Goal: Task Accomplishment & Management: Manage account settings

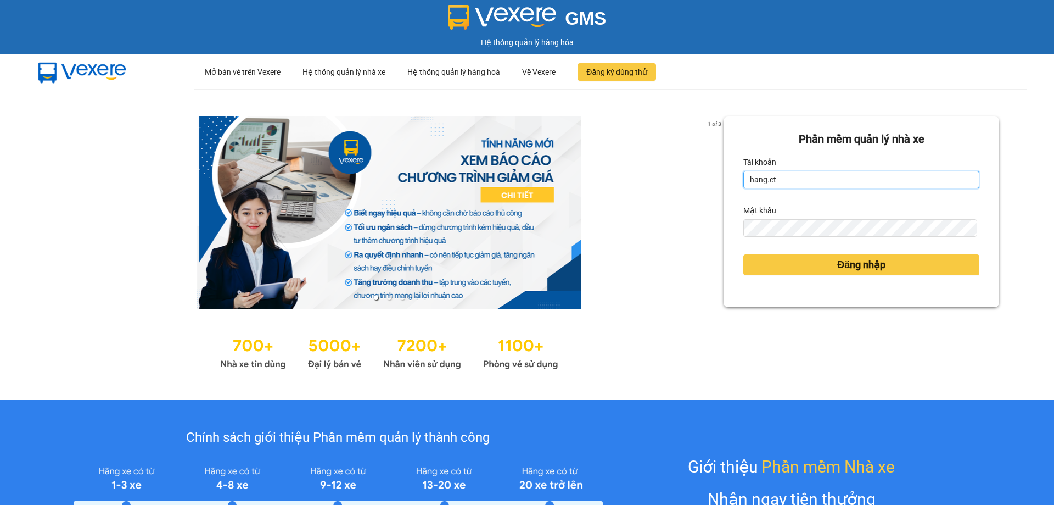
click at [781, 177] on input "hang.ct" at bounding box center [862, 180] width 236 height 18
type input "nguyenhoa.ct"
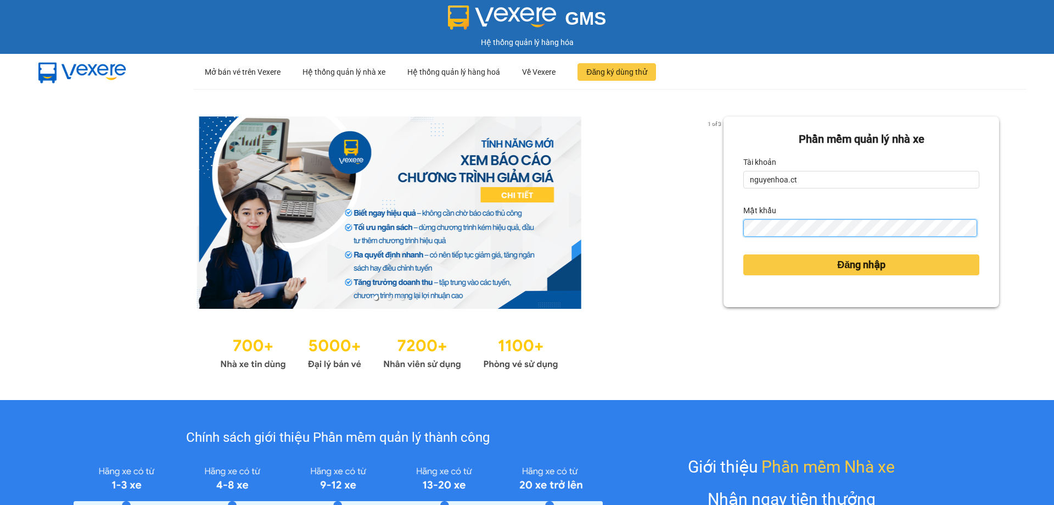
click at [728, 231] on div "Phần mềm quản lý nhà xe Tài khoản nguyenhoa.ct Mật khẩu Đăng nhập" at bounding box center [862, 211] width 276 height 191
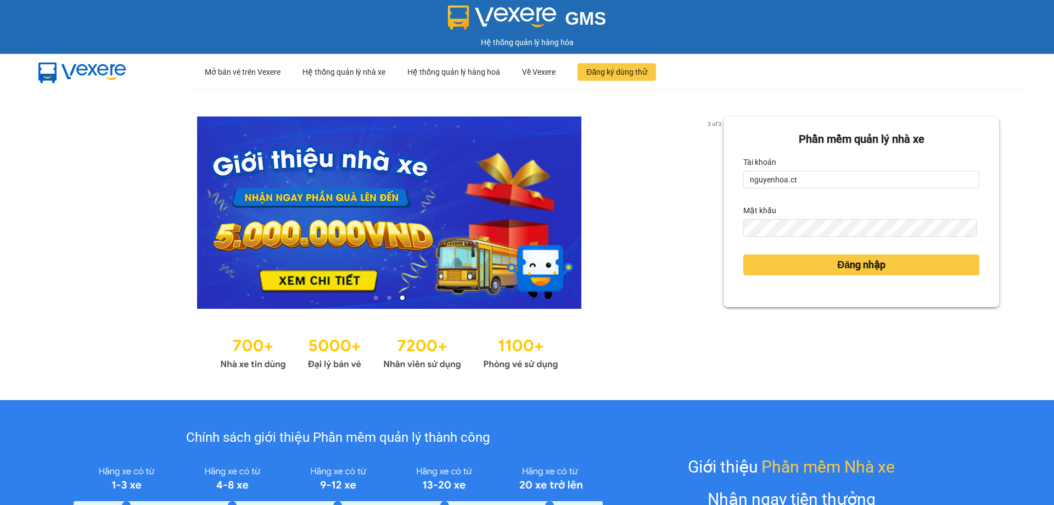
click at [804, 253] on div "Đăng nhập" at bounding box center [862, 265] width 236 height 30
click at [804, 256] on button "Đăng nhập" at bounding box center [862, 264] width 236 height 21
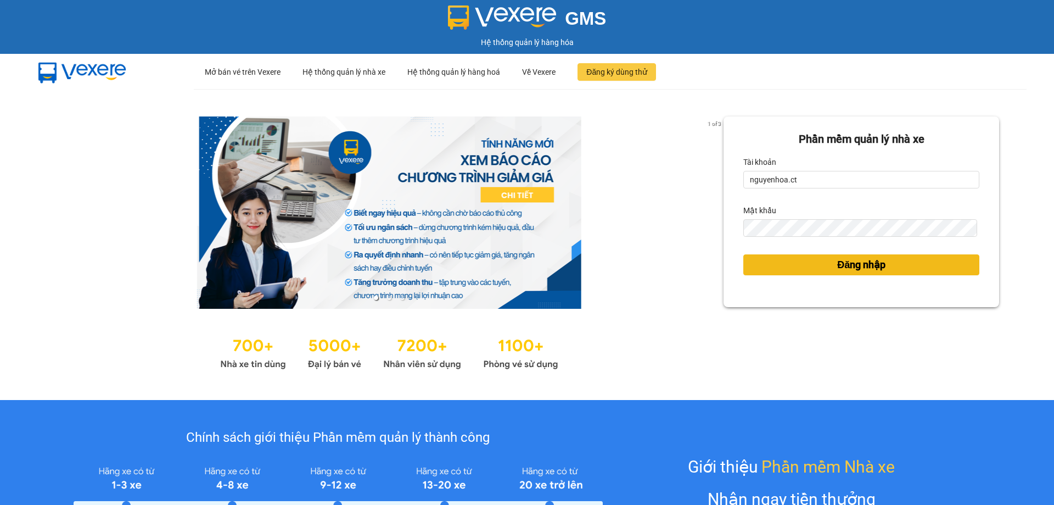
click at [842, 266] on span "Đăng nhập" at bounding box center [861, 264] width 48 height 15
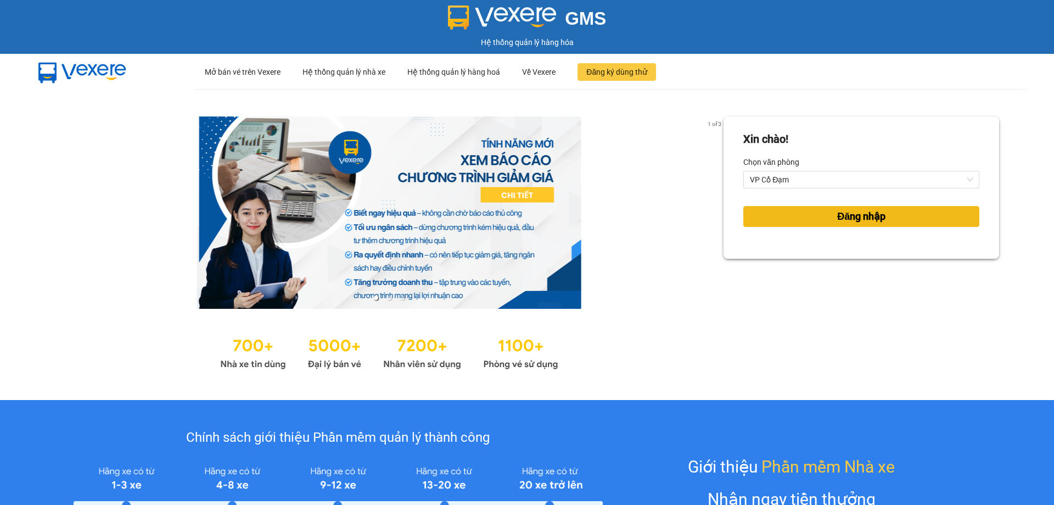
click at [802, 213] on button "Đăng nhập" at bounding box center [862, 216] width 236 height 21
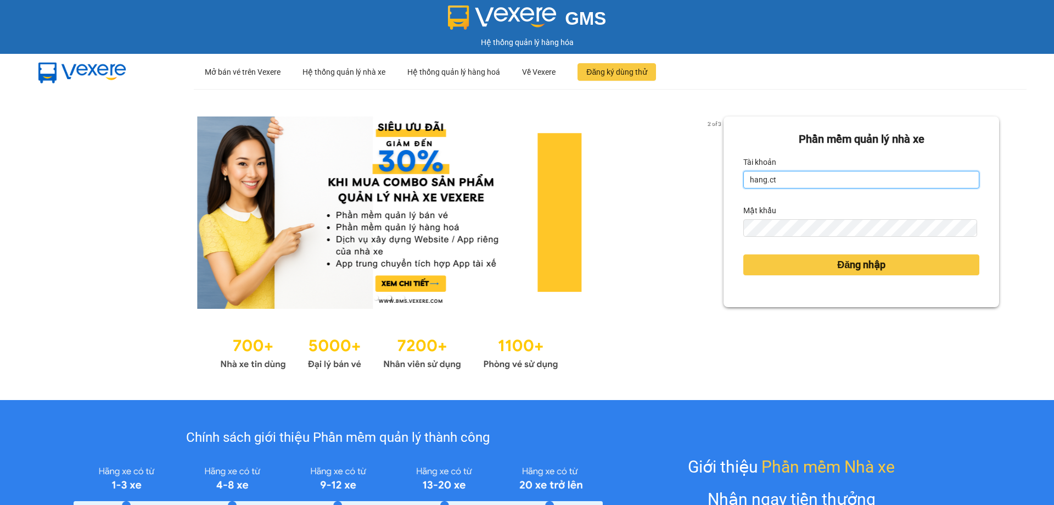
click at [789, 178] on input "hang.ct" at bounding box center [862, 180] width 236 height 18
type input "nguyenhoa.ct"
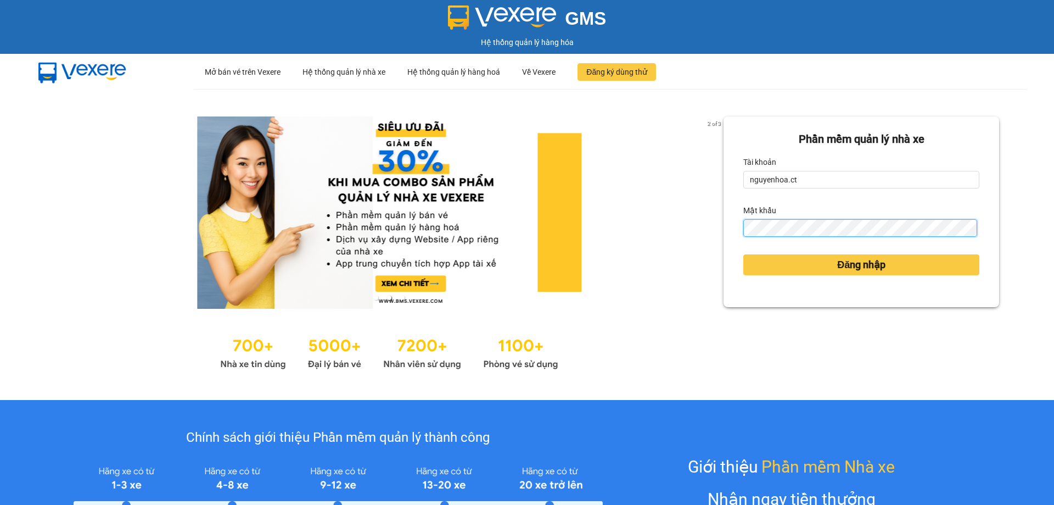
click at [700, 225] on div "2 of 3 Phần mềm quản lý nhà xe Tài khoản nguyenhoa.ct Mật khẩu Đăng nhập" at bounding box center [527, 244] width 1054 height 311
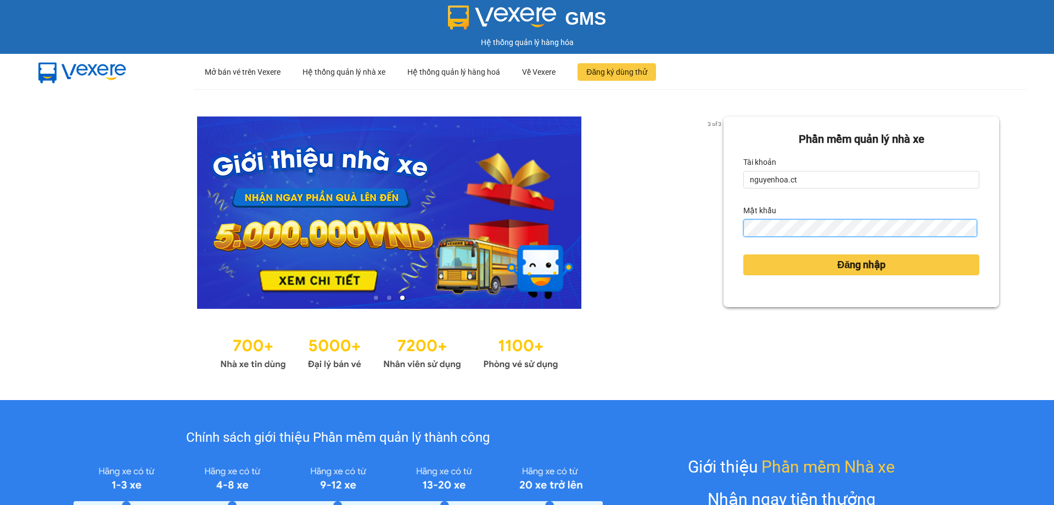
click at [744, 254] on button "Đăng nhập" at bounding box center [862, 264] width 236 height 21
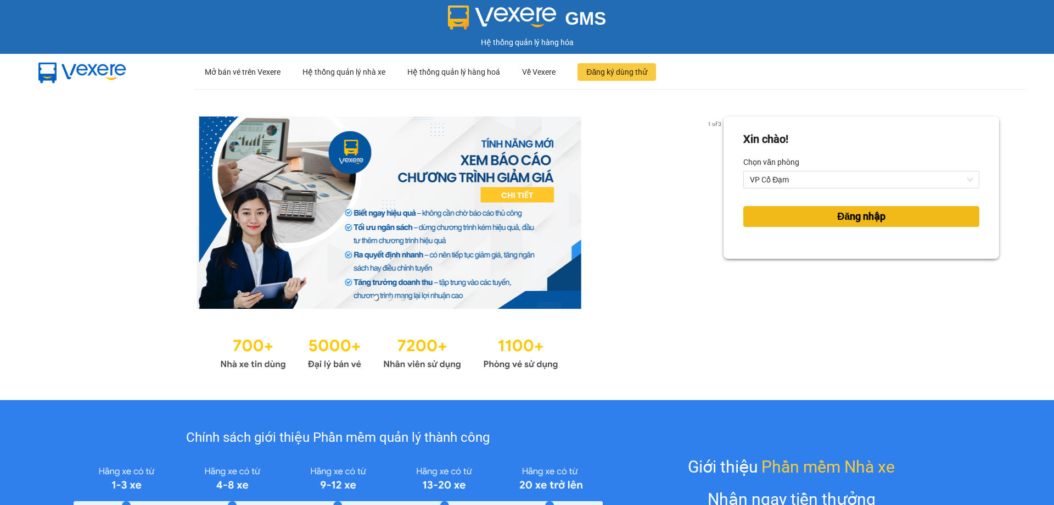
click at [864, 221] on span "Đăng nhập" at bounding box center [861, 216] width 48 height 15
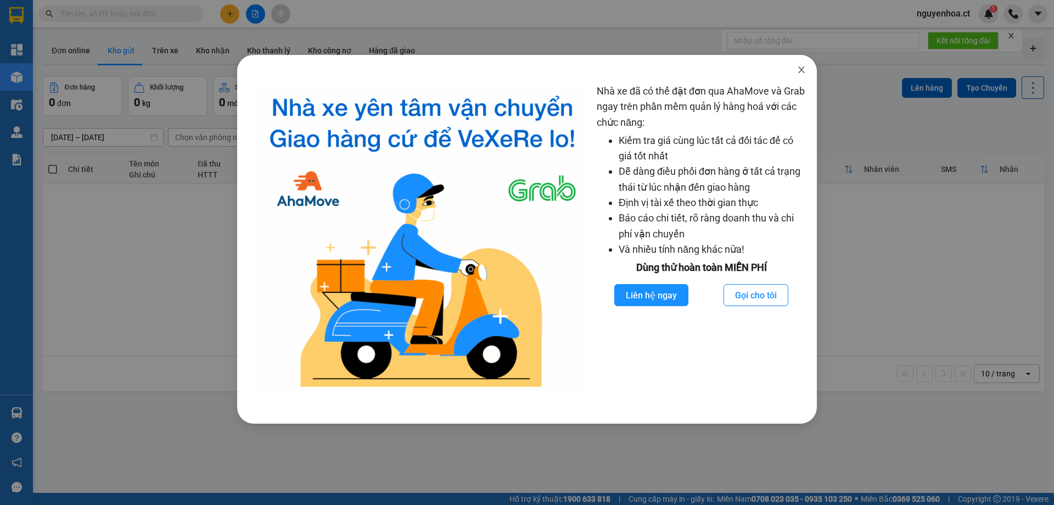
click at [798, 71] on icon "close" at bounding box center [801, 69] width 9 height 9
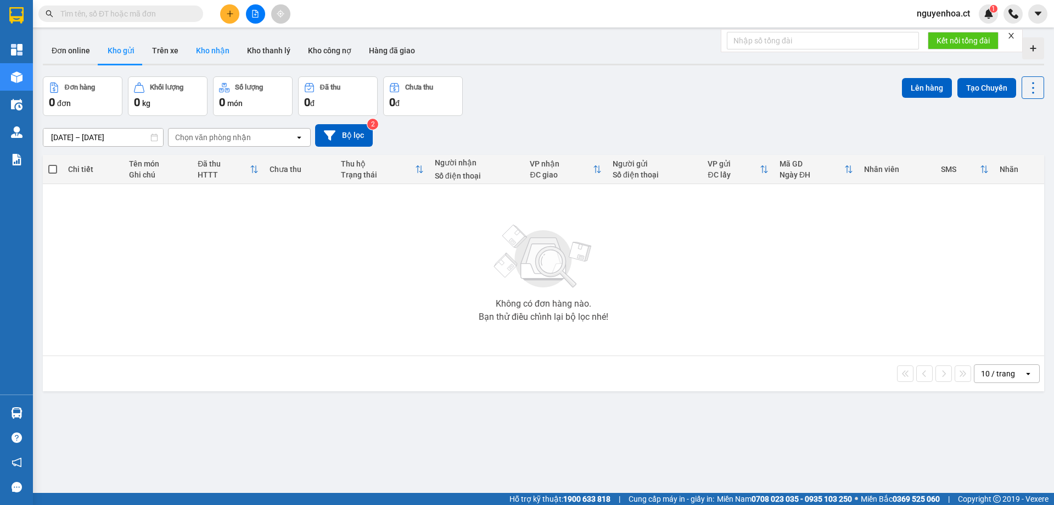
click at [216, 49] on button "Kho nhận" at bounding box center [212, 50] width 51 height 26
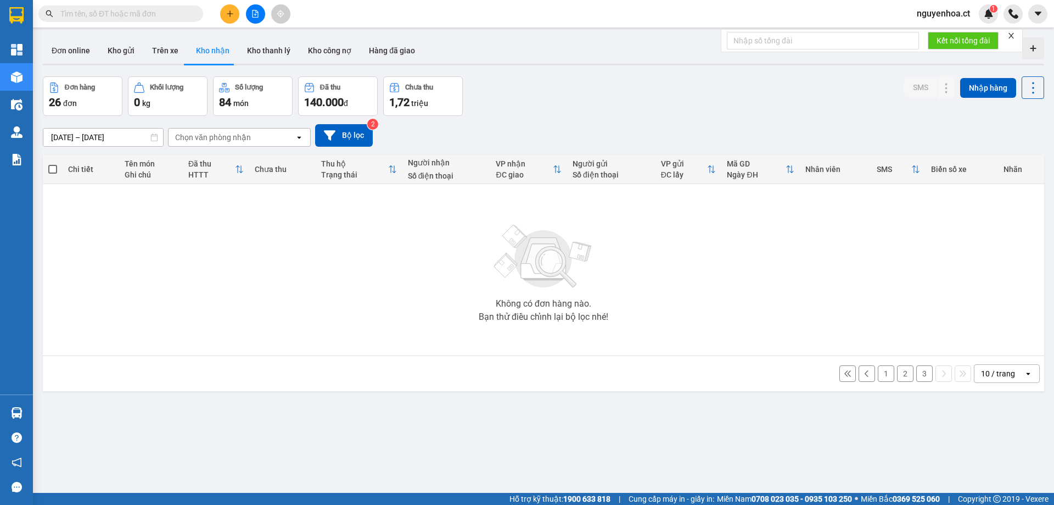
click at [917, 372] on button "3" at bounding box center [925, 373] width 16 height 16
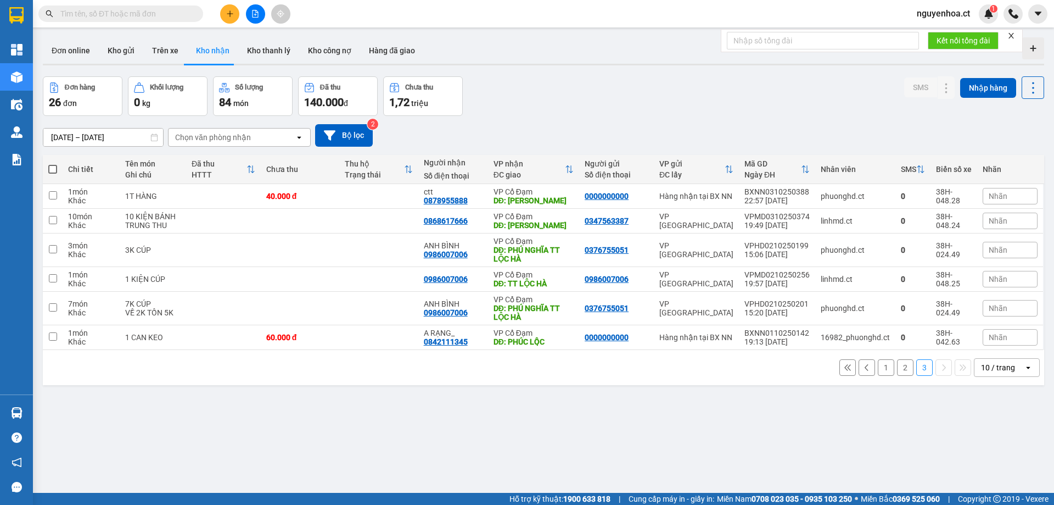
click at [898, 364] on button "2" at bounding box center [905, 367] width 16 height 16
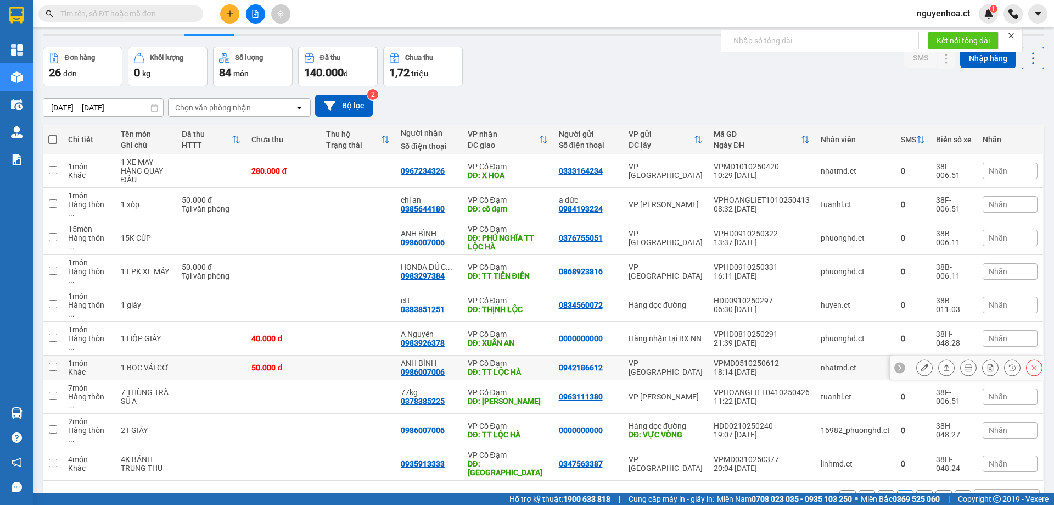
scroll to position [51, 0]
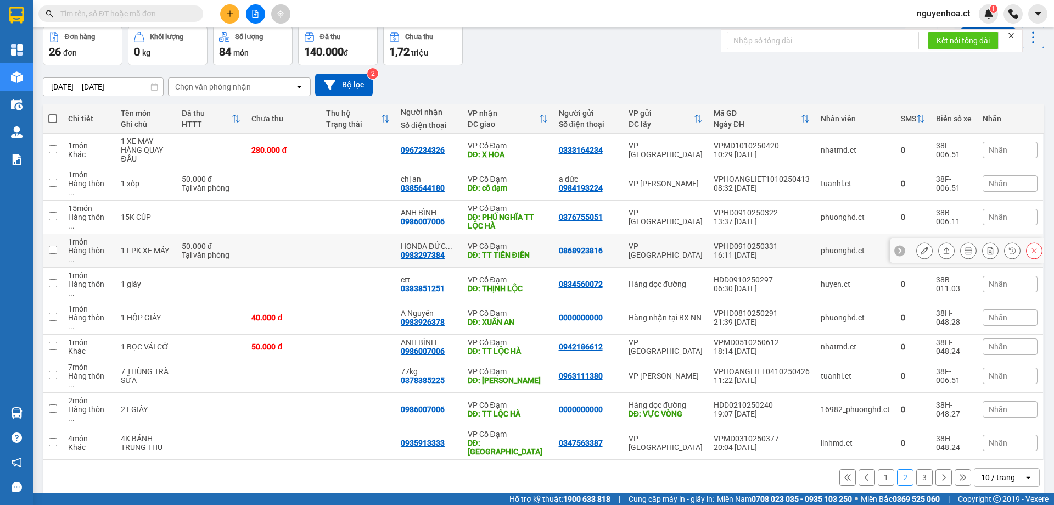
click at [921, 247] on icon at bounding box center [925, 251] width 8 height 8
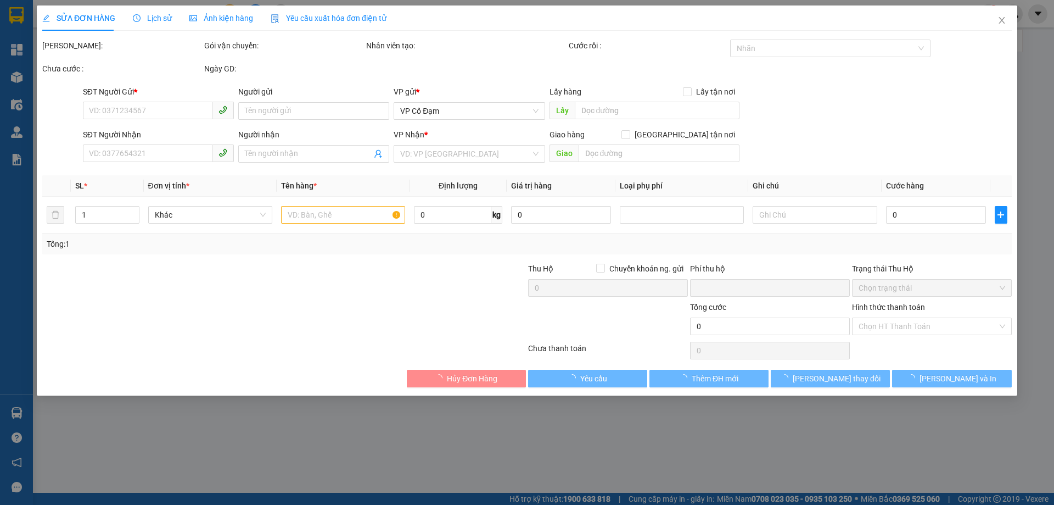
type input "0868923816"
type input "0983297384"
type input "HONDA ĐỨC ÂN 3 - GỬI 824 TRẢ (ĐẠI PX)"
type input "TT TIÊN ĐIỀN"
type input "0"
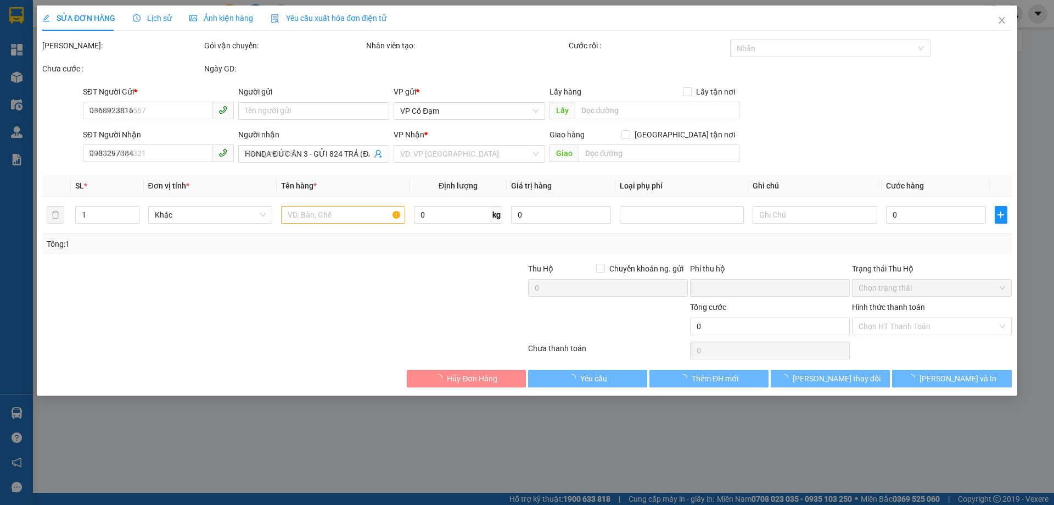
type input "50.000"
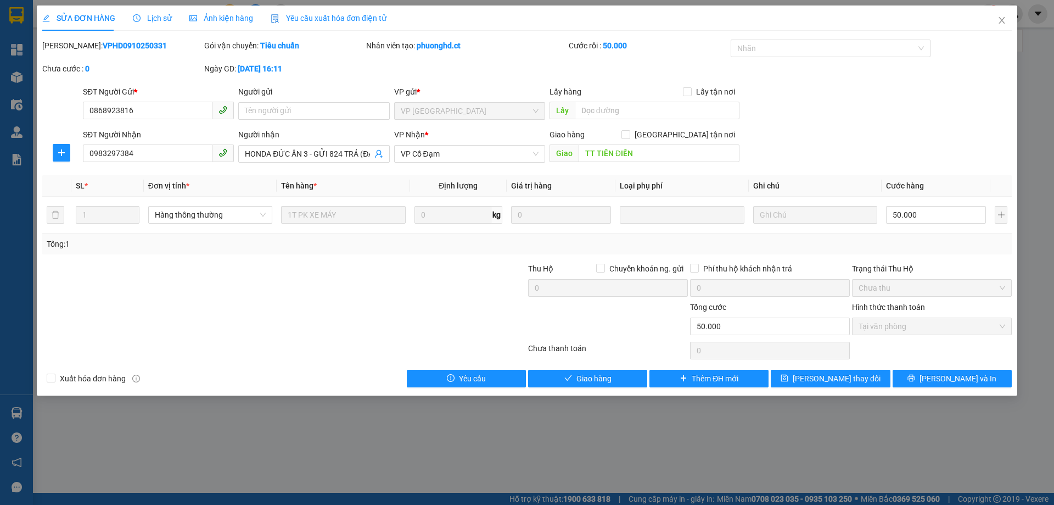
click at [152, 20] on span "Lịch sử" at bounding box center [152, 18] width 39 height 9
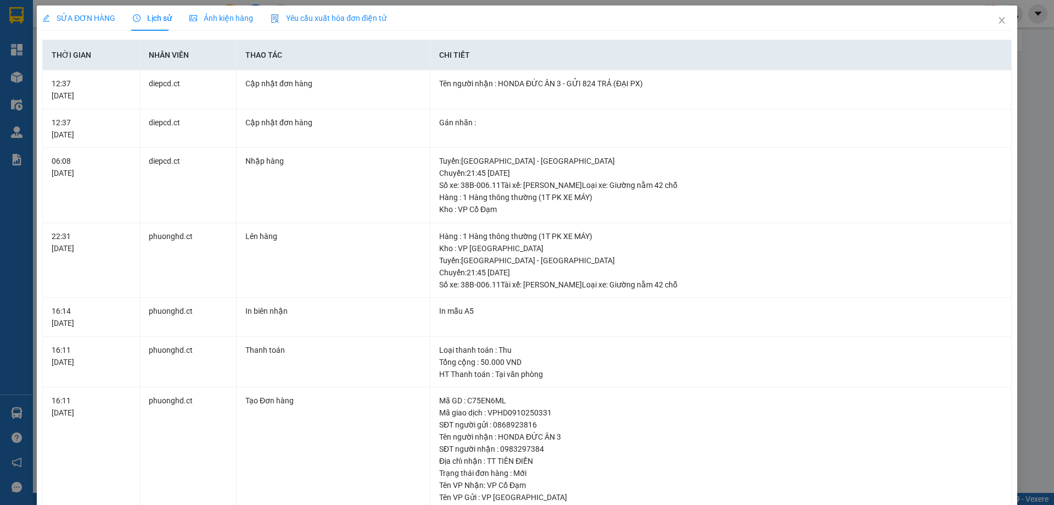
click at [88, 16] on span "SỬA ĐƠN HÀNG" at bounding box center [78, 18] width 73 height 9
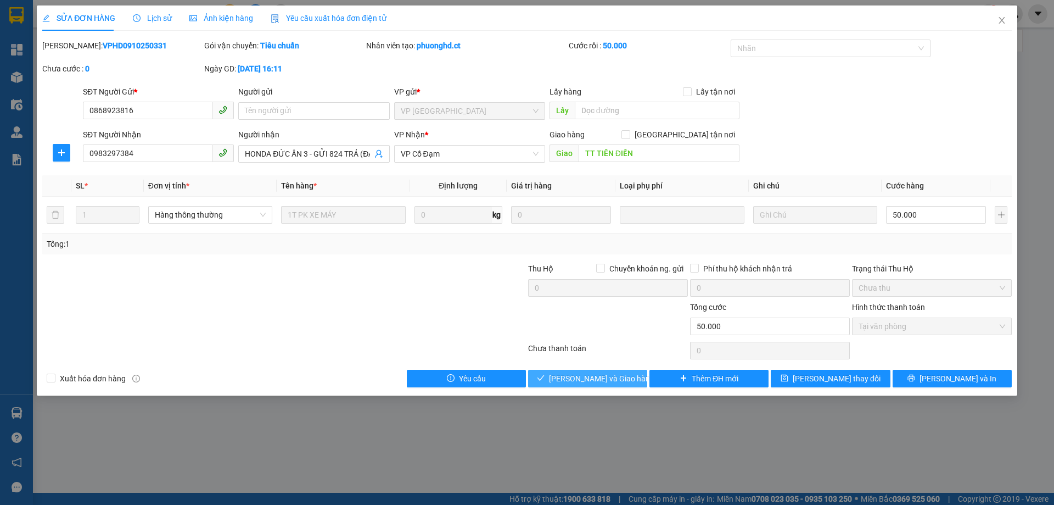
click at [627, 383] on button "Lưu và Giao hàng" at bounding box center [587, 379] width 119 height 18
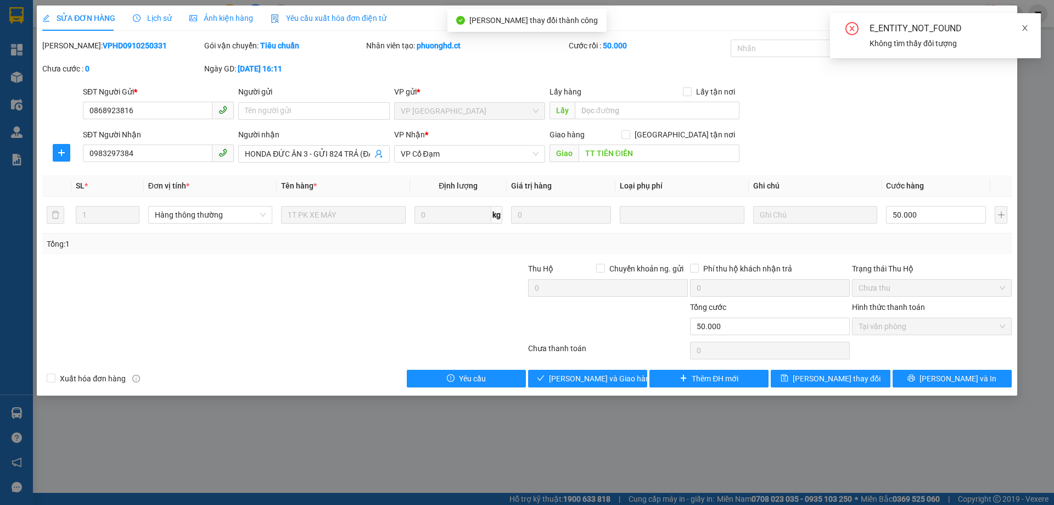
click at [1026, 26] on icon "close" at bounding box center [1025, 28] width 8 height 8
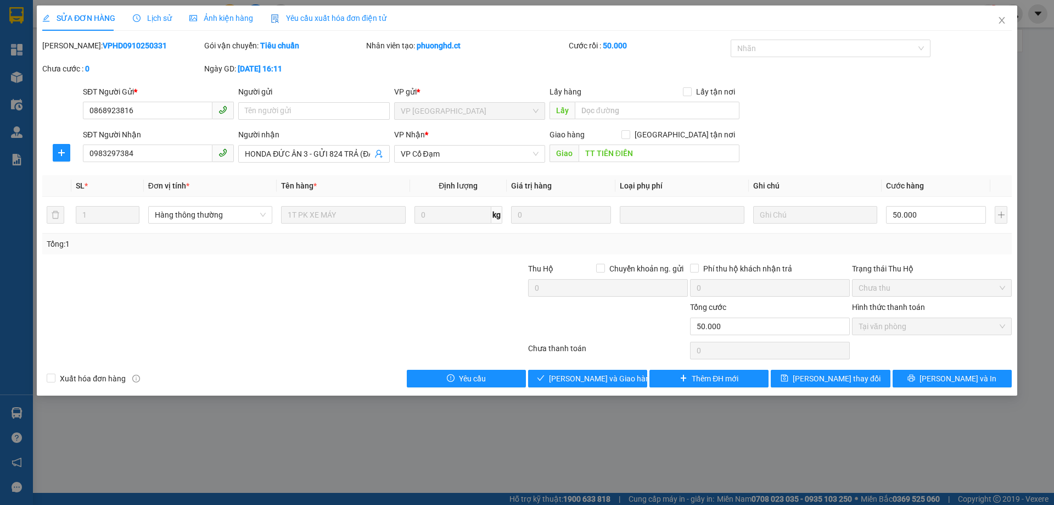
click at [603, 368] on div "Total Paid Fee 50.000 Total UnPaid Fee 0 Cash Collection Total Fee Mã ĐH: VPHD0…" at bounding box center [527, 214] width 970 height 348
click at [604, 372] on button "Lưu và Giao hàng" at bounding box center [587, 379] width 119 height 18
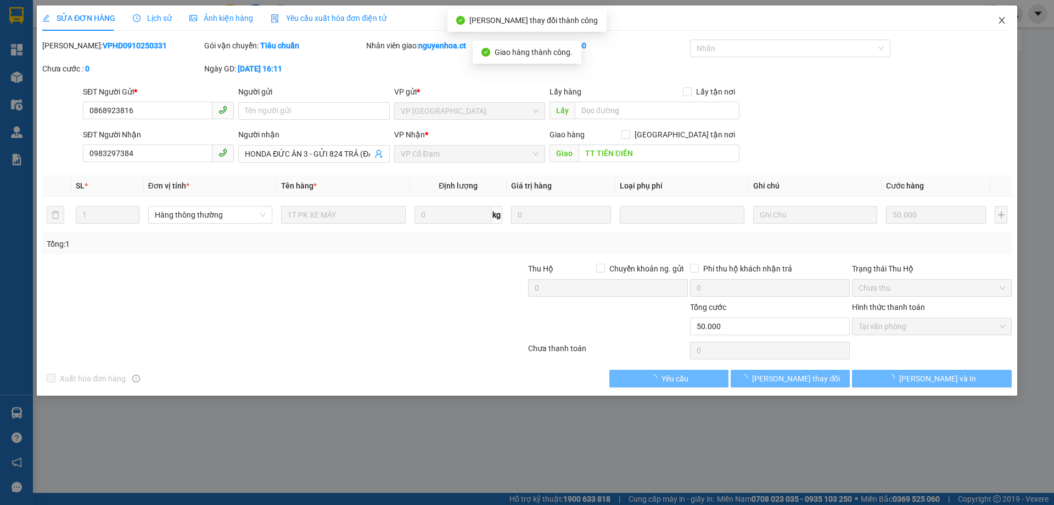
click at [1002, 18] on icon "close" at bounding box center [1002, 20] width 9 height 9
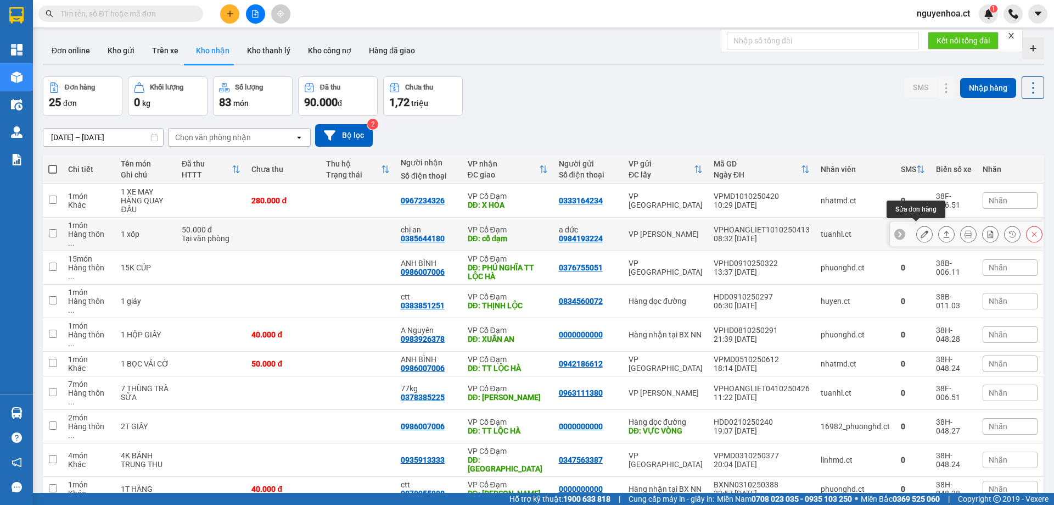
click at [920, 228] on button at bounding box center [924, 234] width 15 height 19
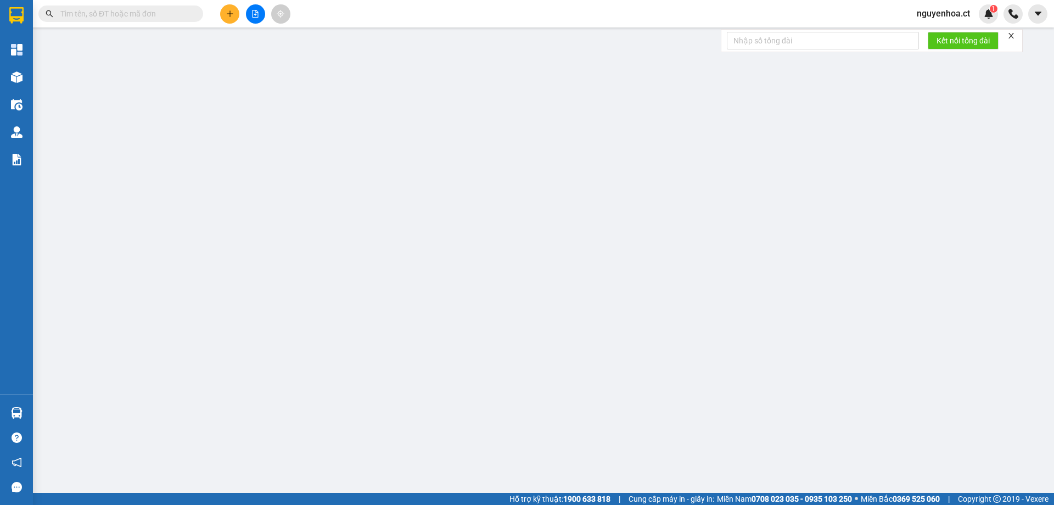
type input "0984193224"
type input "a dức"
type input "0385644180"
type input "chị an"
type input "cổ đạm"
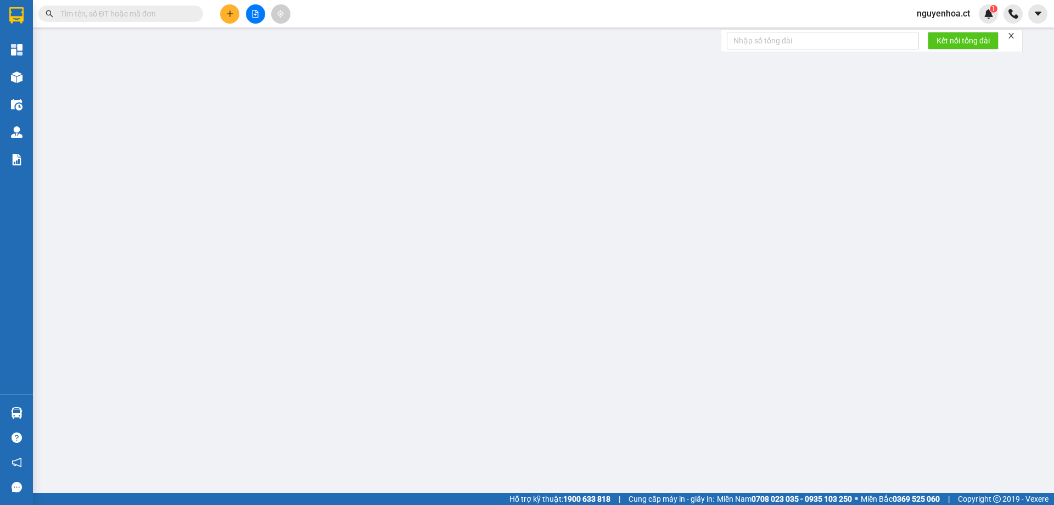
type input "0"
type input "50.000"
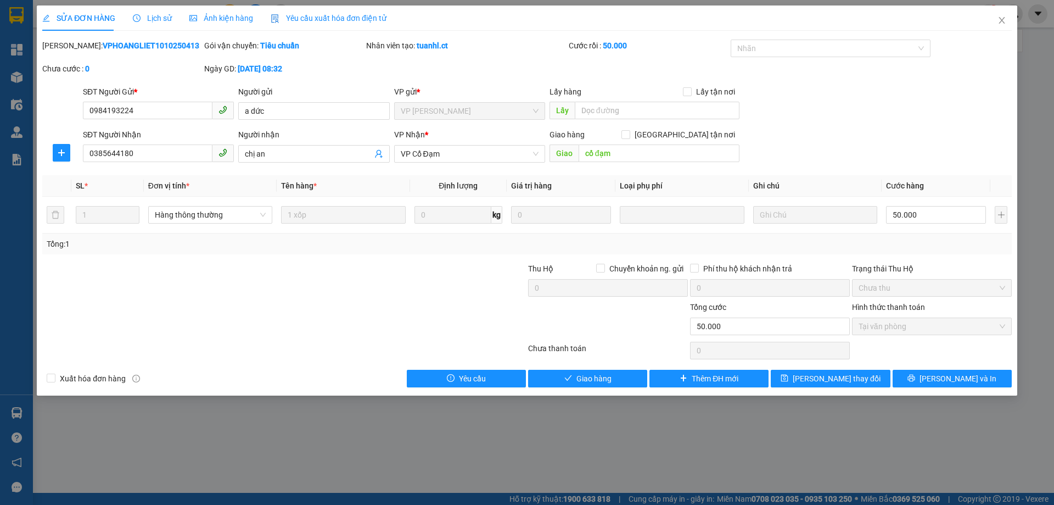
click at [158, 15] on span "Lịch sử" at bounding box center [152, 18] width 39 height 9
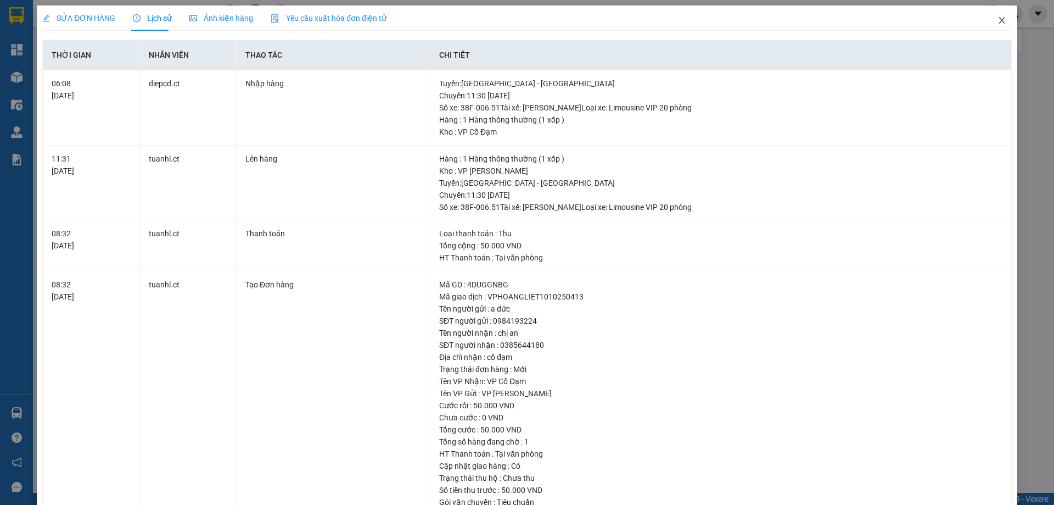
click at [998, 19] on icon "close" at bounding box center [1002, 20] width 9 height 9
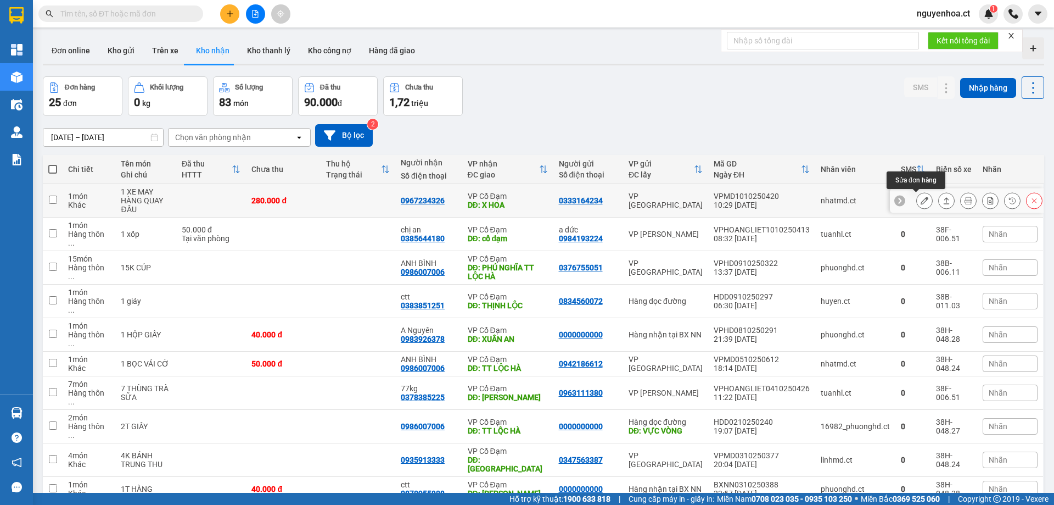
click at [921, 200] on icon at bounding box center [925, 201] width 8 height 8
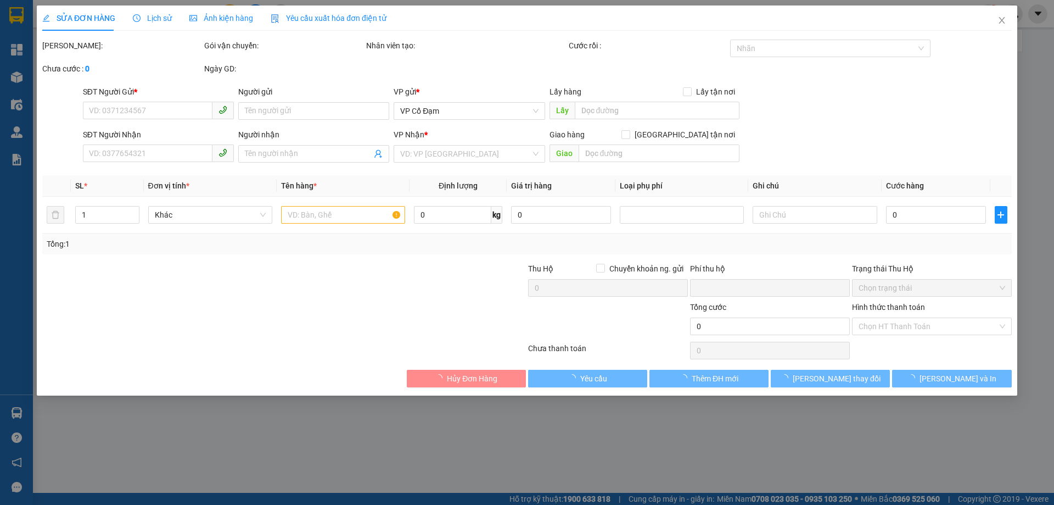
type input "0333164234"
type input "0967234326"
type input "X HOA"
type input "0"
type input "280.000"
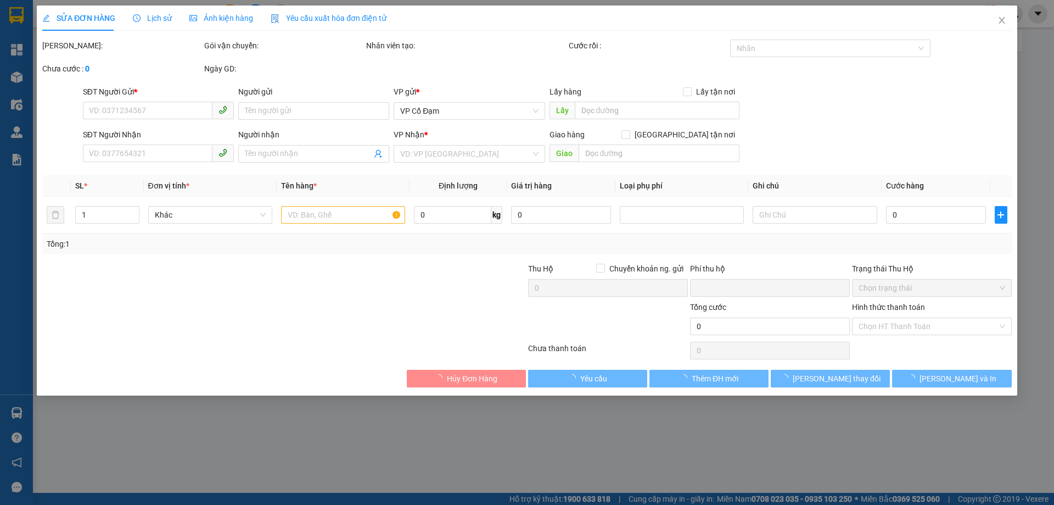
type input "280.000"
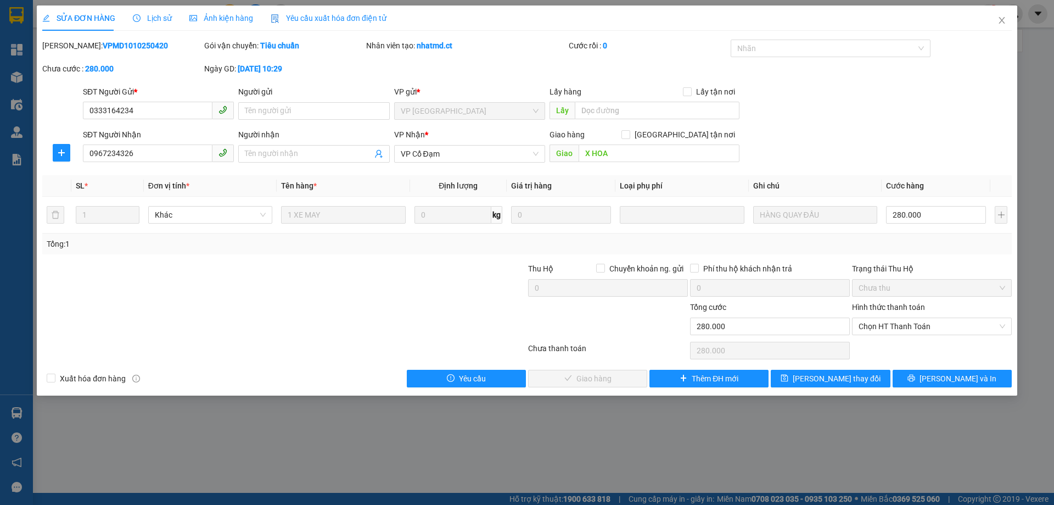
click at [149, 15] on span "Lịch sử" at bounding box center [152, 18] width 39 height 9
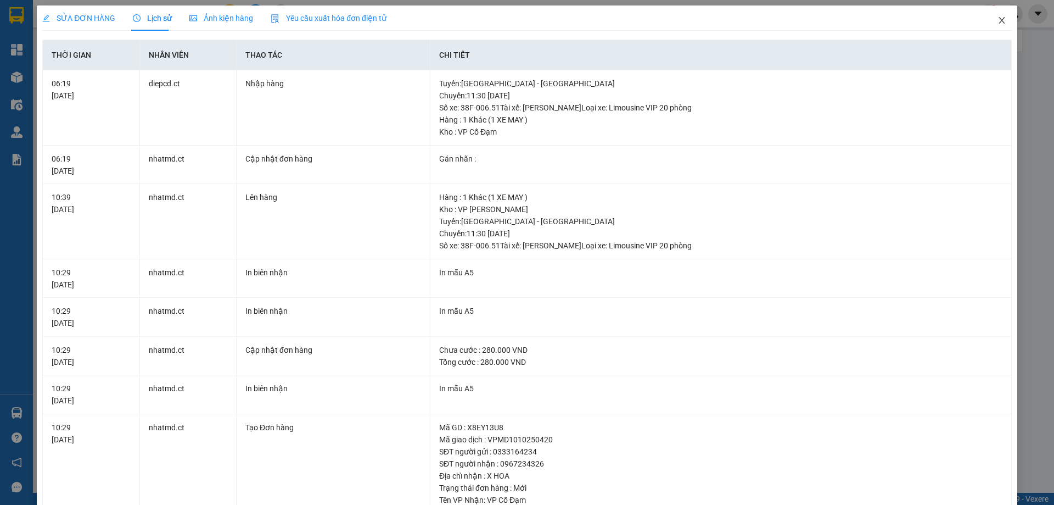
click at [995, 15] on span "Close" at bounding box center [1002, 20] width 31 height 31
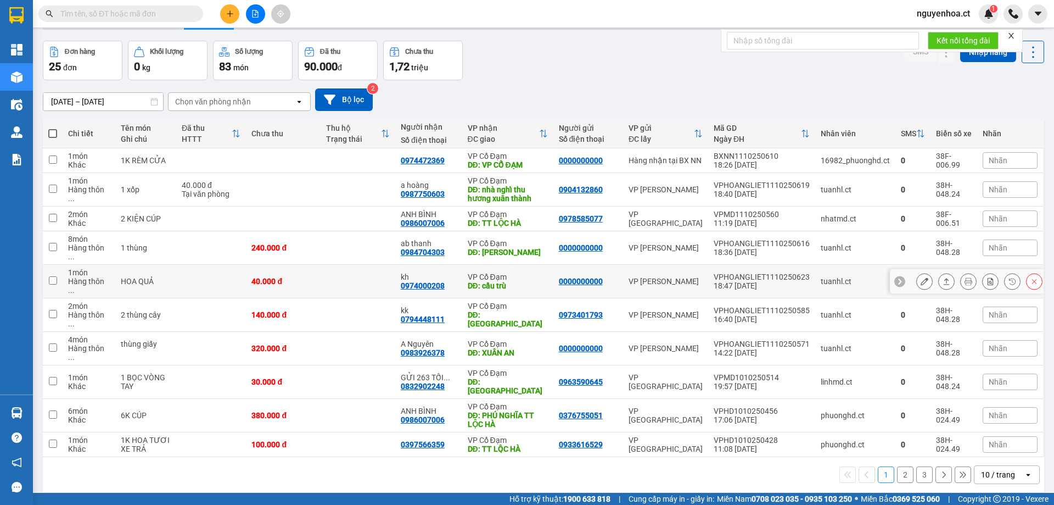
scroll to position [51, 0]
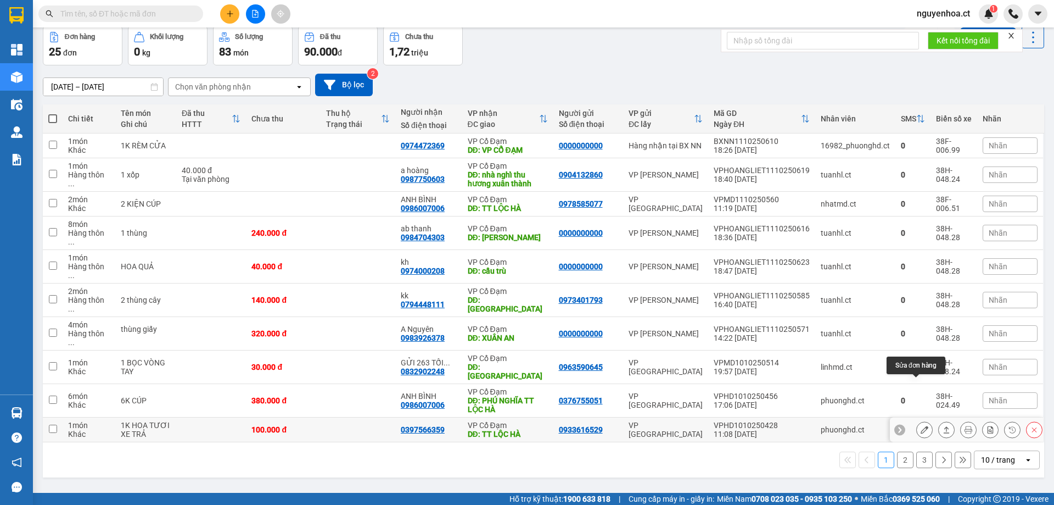
click at [921, 426] on icon at bounding box center [925, 430] width 8 height 8
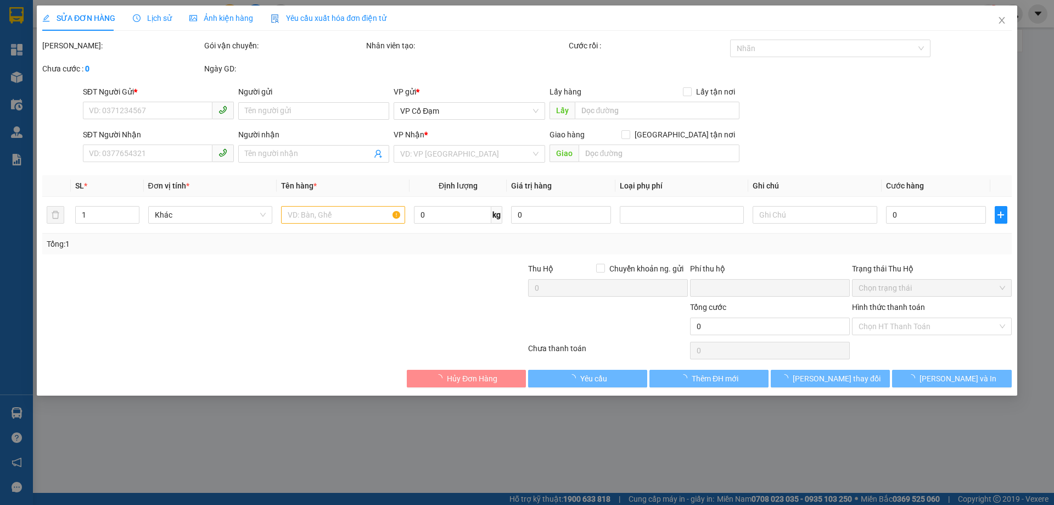
type input "0933616529"
type input "0397566359"
type input "TT LỘC HÀ"
type input "0"
type input "100.000"
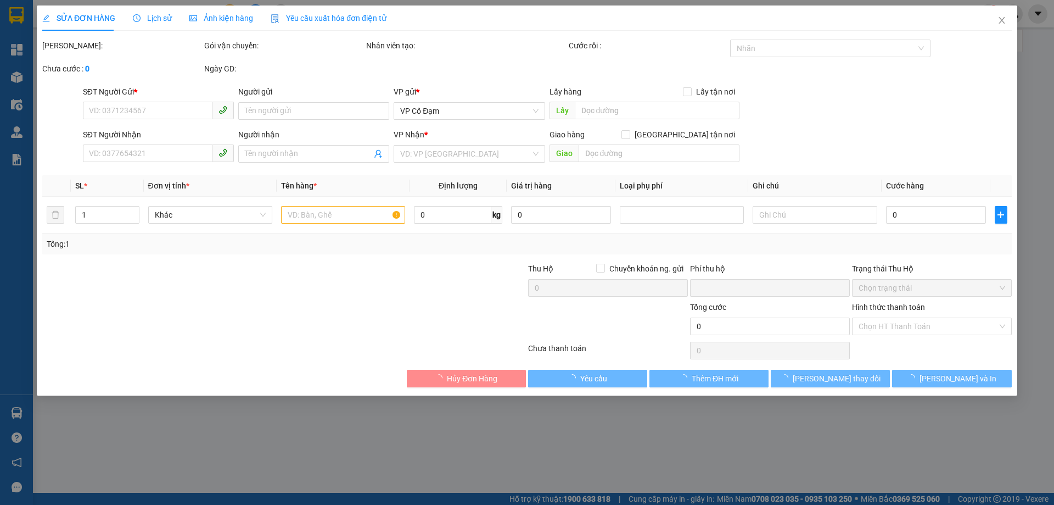
type input "100.000"
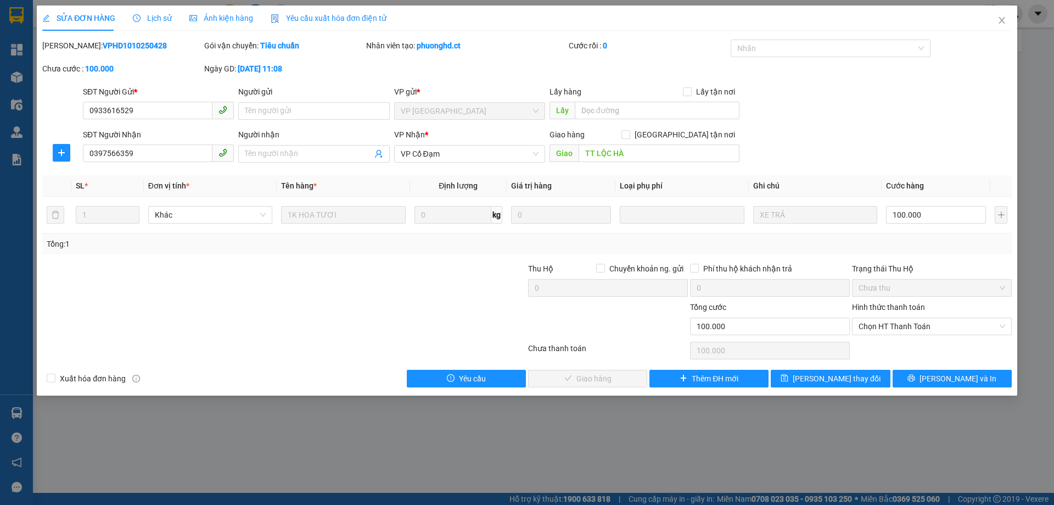
click at [160, 16] on span "Lịch sử" at bounding box center [152, 18] width 39 height 9
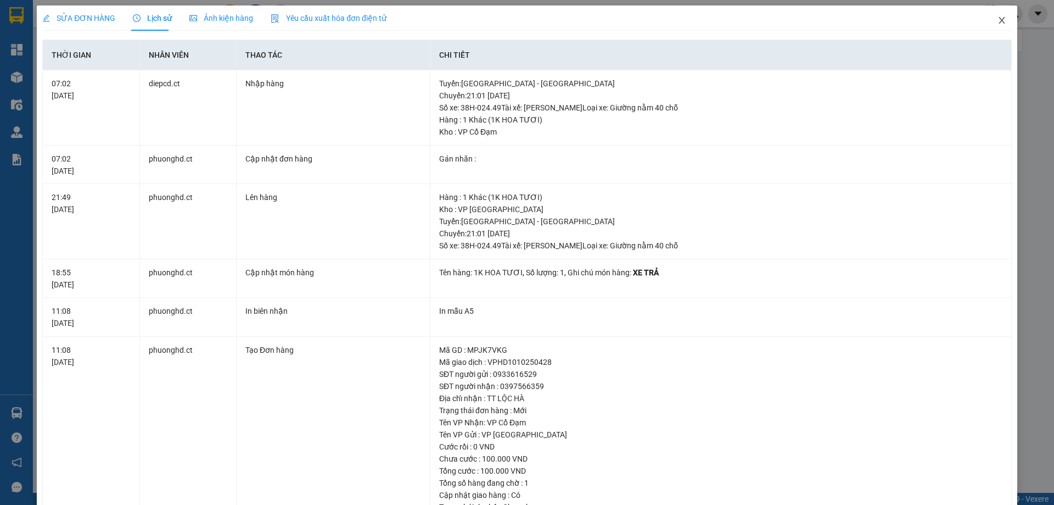
click at [998, 20] on icon "close" at bounding box center [1002, 20] width 9 height 9
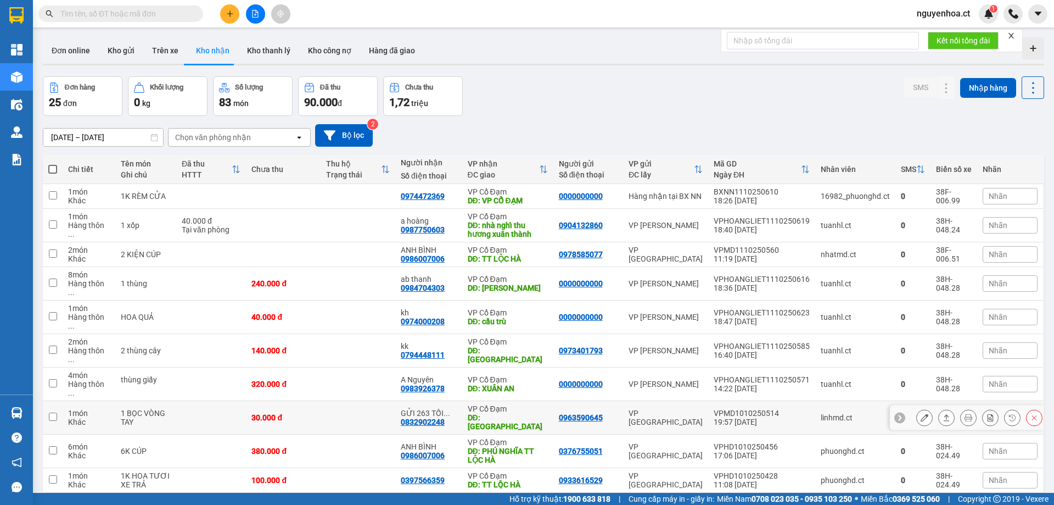
click at [921, 413] on icon at bounding box center [925, 417] width 8 height 8
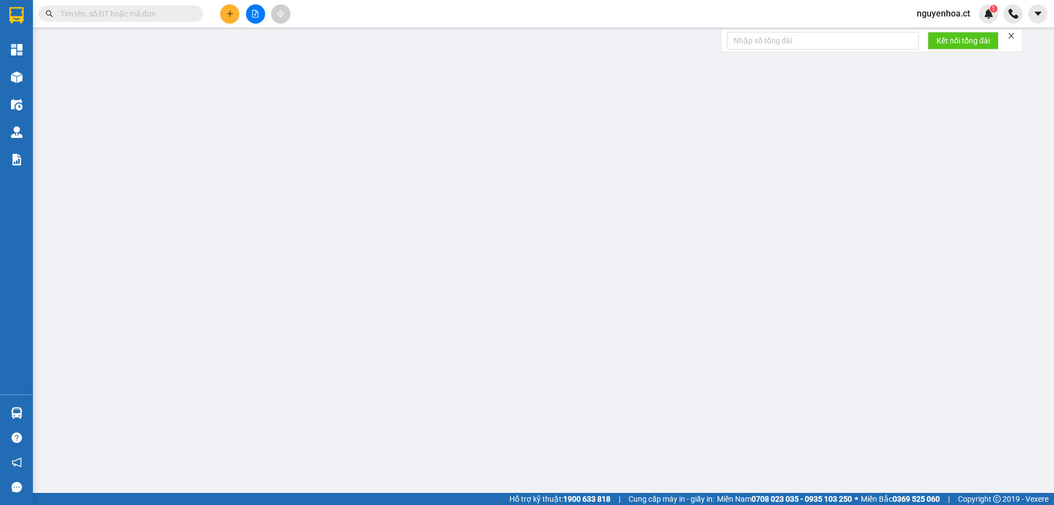
type input "0963590645"
type input "0832902248"
type input "GỬI 263 TỐI 11/10 TRẢ - CHUNG PX"
type input "THIÊN LỘC"
type input "0"
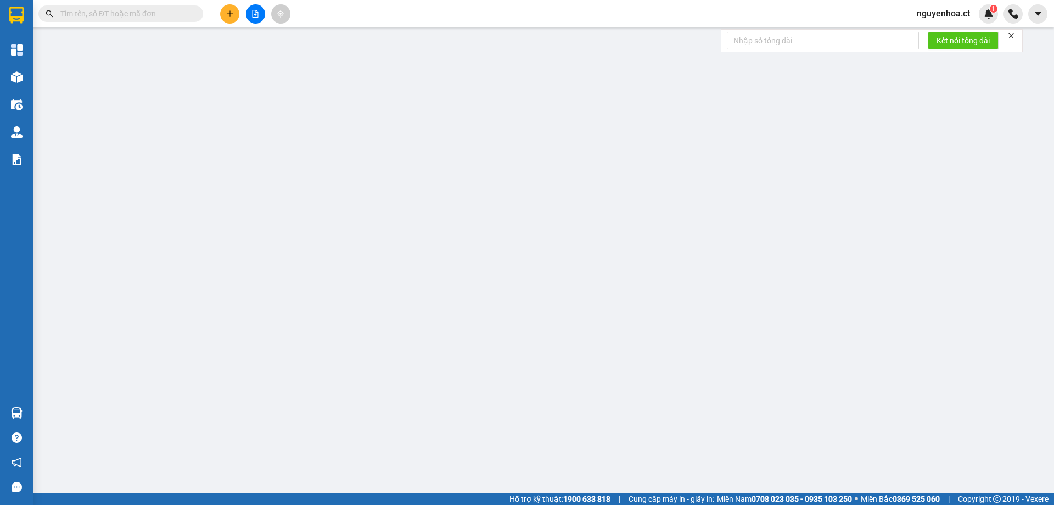
type input "30.000"
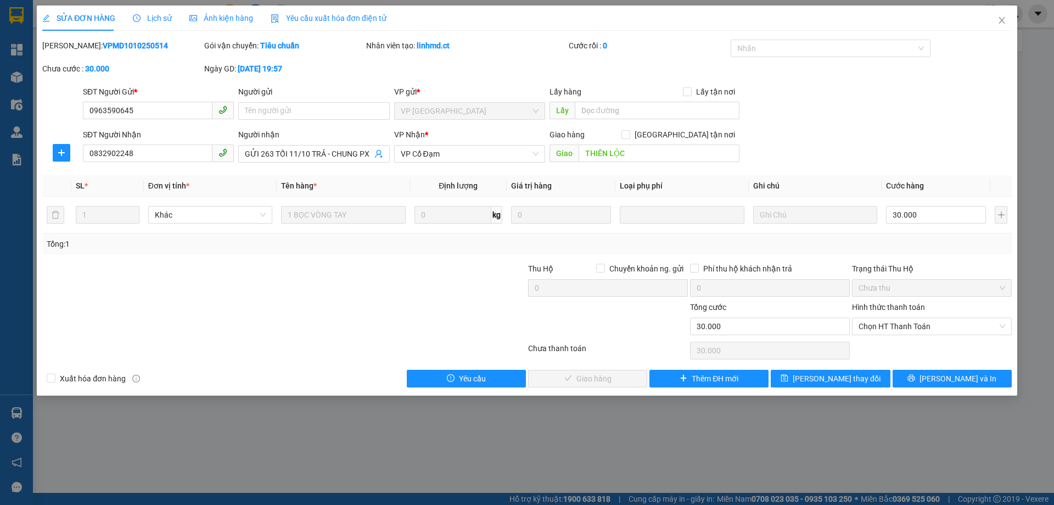
click at [155, 19] on span "Lịch sử" at bounding box center [152, 18] width 39 height 9
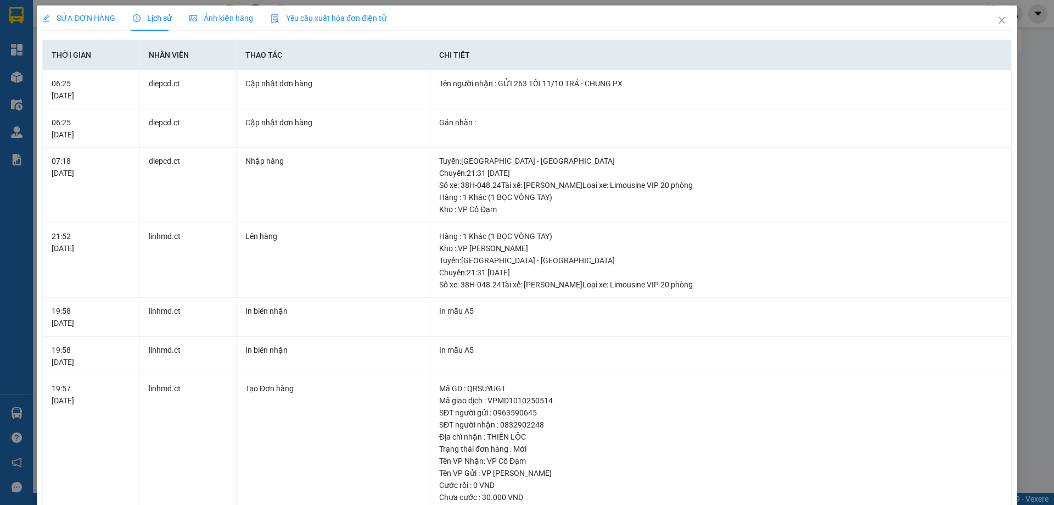
drag, startPoint x: 86, startPoint y: 14, endPoint x: 363, endPoint y: 36, distance: 278.2
click at [86, 14] on span "SỬA ĐƠN HÀNG" at bounding box center [78, 18] width 73 height 9
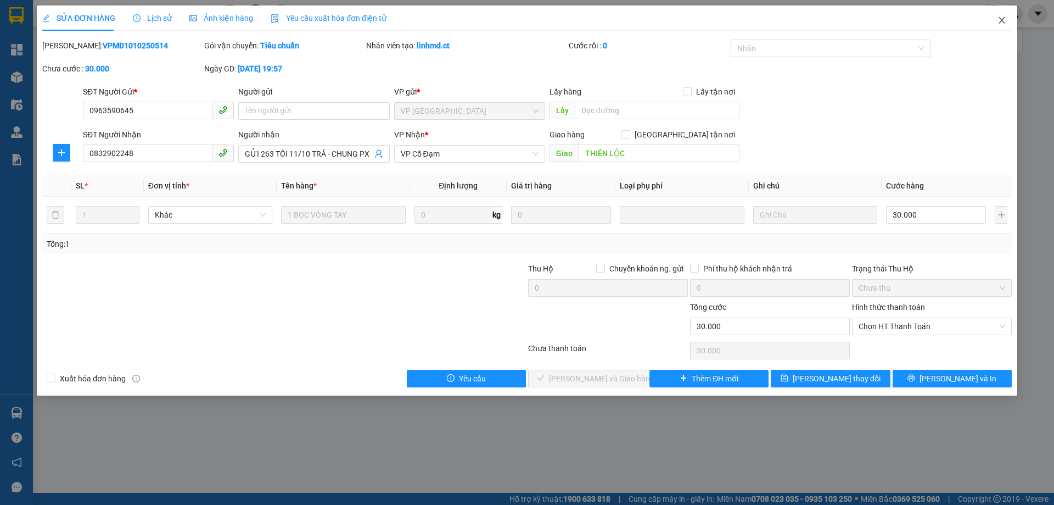
click at [1004, 18] on icon "close" at bounding box center [1002, 20] width 9 height 9
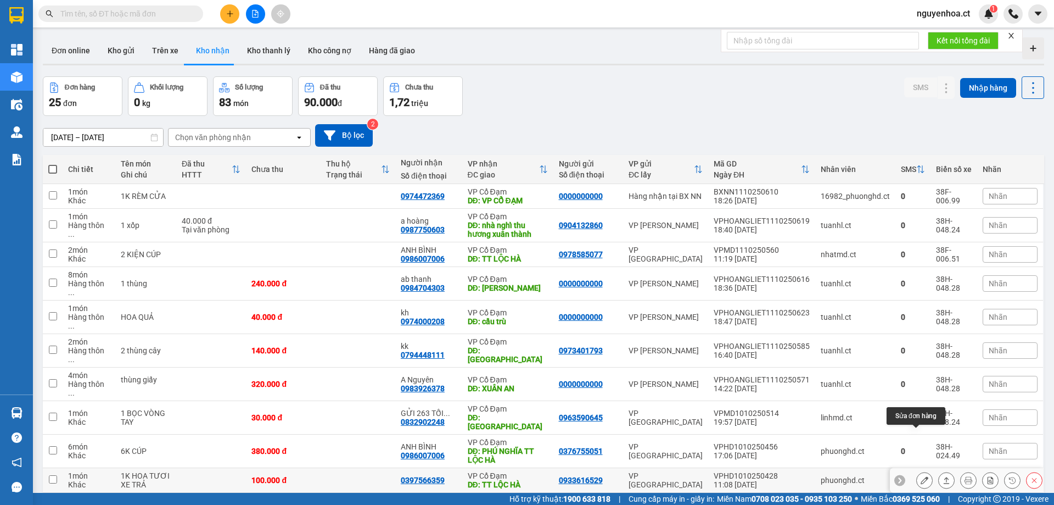
click at [921, 476] on icon at bounding box center [925, 480] width 8 height 8
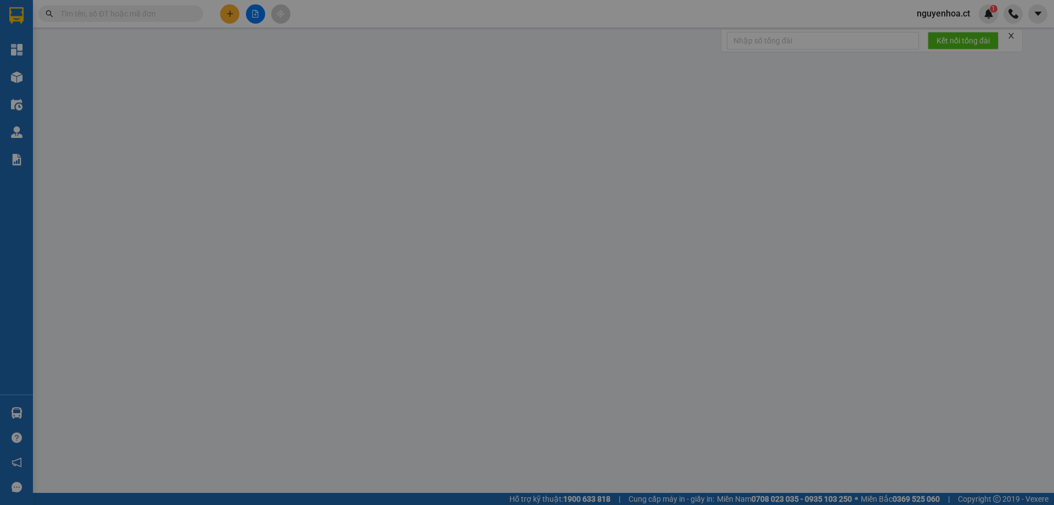
type input "0933616529"
type input "0397566359"
type input "TT LỘC HÀ"
type input "0"
type input "100.000"
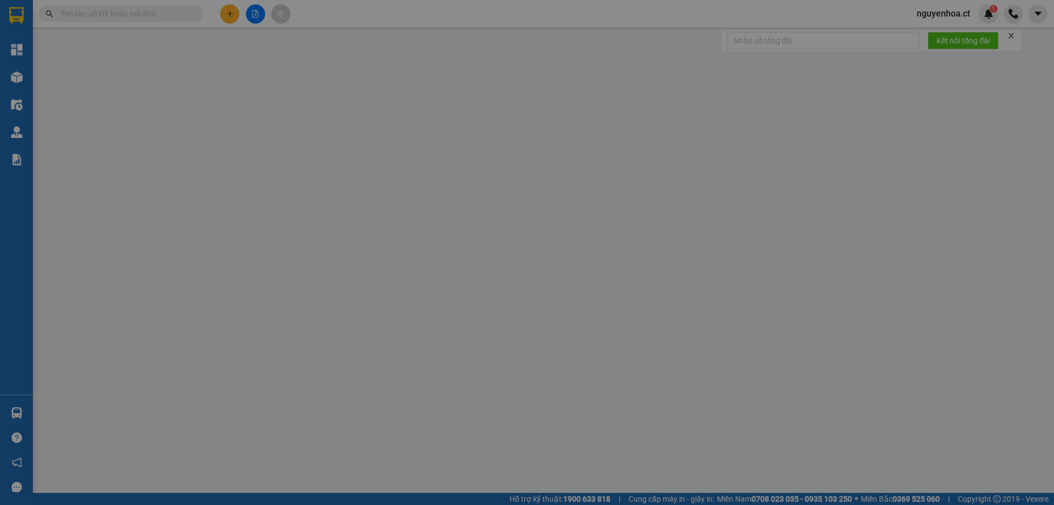
type input "100.000"
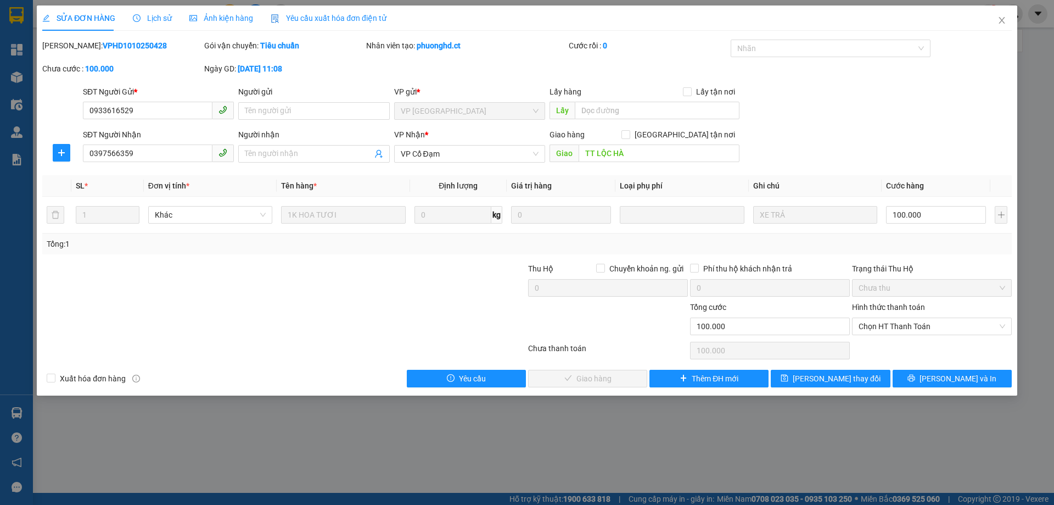
click at [155, 11] on div "Lịch sử" at bounding box center [152, 17] width 39 height 25
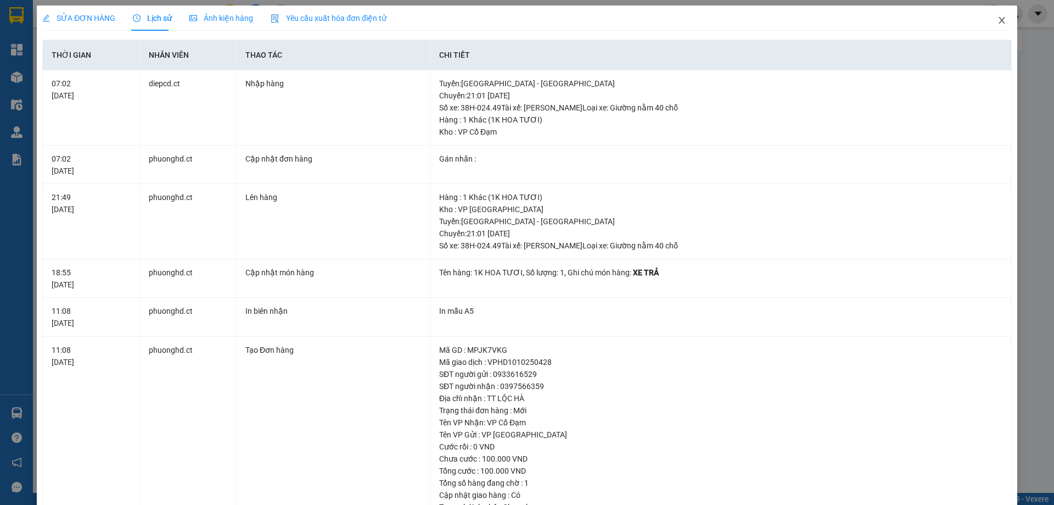
drag, startPoint x: 991, startPoint y: 20, endPoint x: 137, endPoint y: 15, distance: 853.9
click at [998, 18] on icon "close" at bounding box center [1002, 20] width 9 height 9
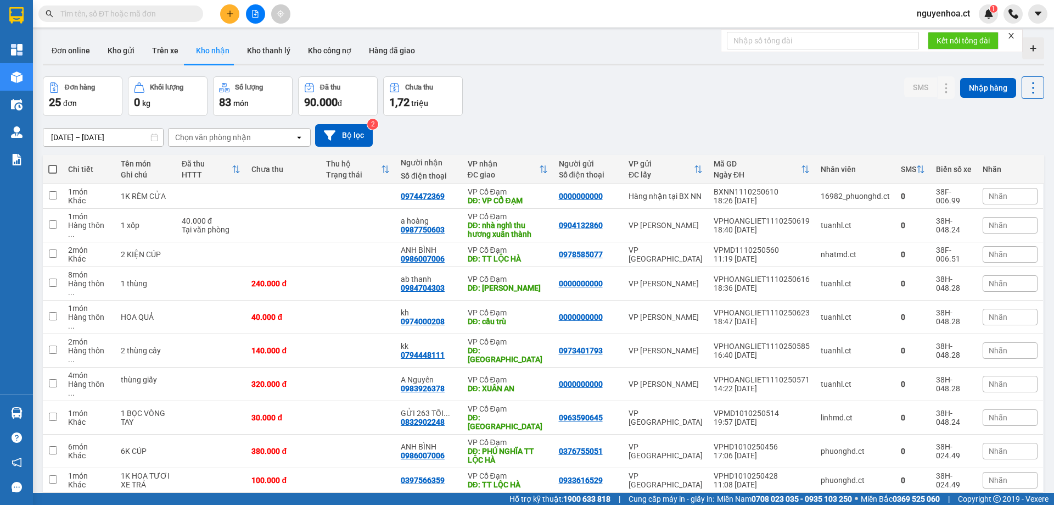
click at [173, 16] on input "text" at bounding box center [125, 14] width 130 height 12
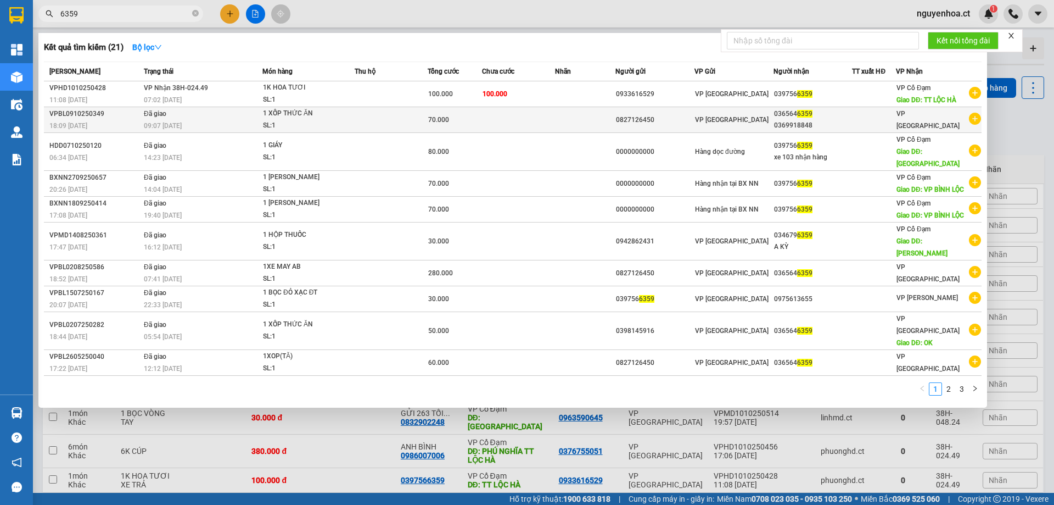
type input "6359"
click at [163, 107] on td "Đã giao 09:07 - 10/10" at bounding box center [201, 120] width 121 height 26
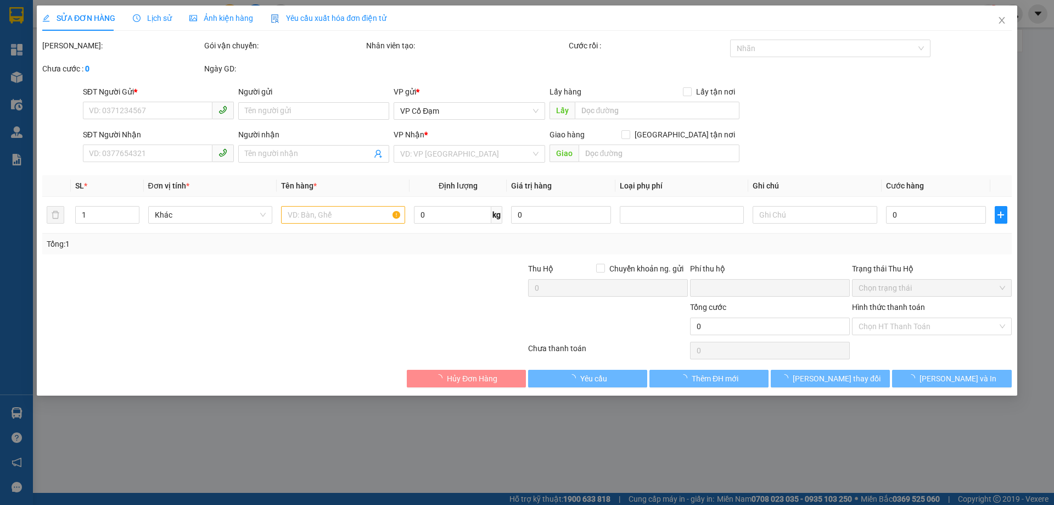
type input "0827126450"
type input "0365646359"
type input "0369918848"
type input "0"
type input "70.000"
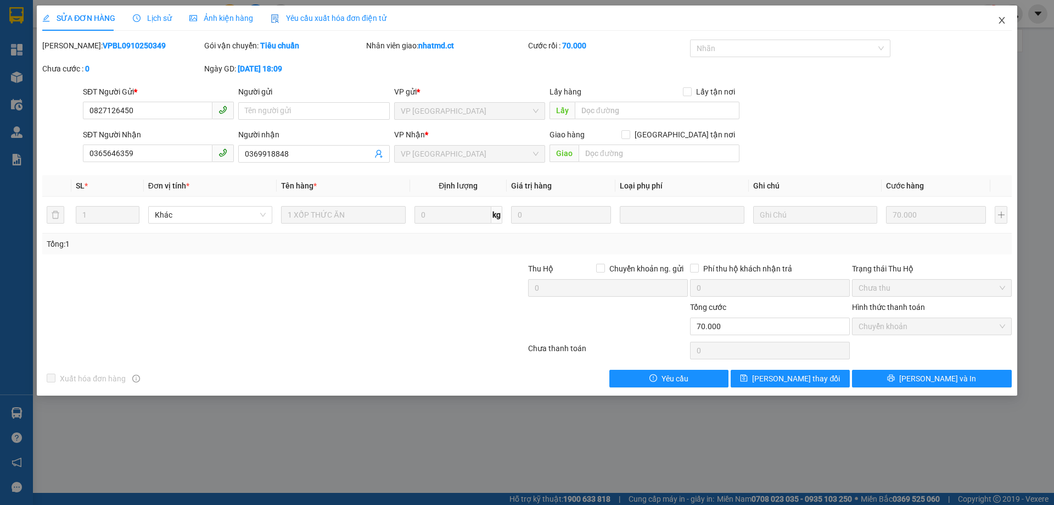
click at [1003, 14] on span "Close" at bounding box center [1002, 20] width 31 height 31
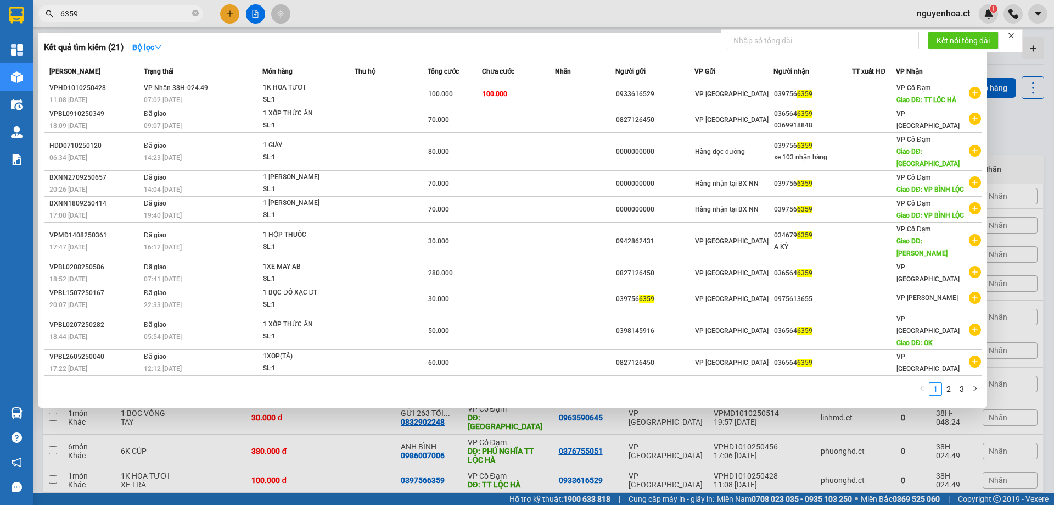
drag, startPoint x: 126, startPoint y: 9, endPoint x: 147, endPoint y: 34, distance: 32.4
click at [127, 9] on input "6359" at bounding box center [125, 14] width 130 height 12
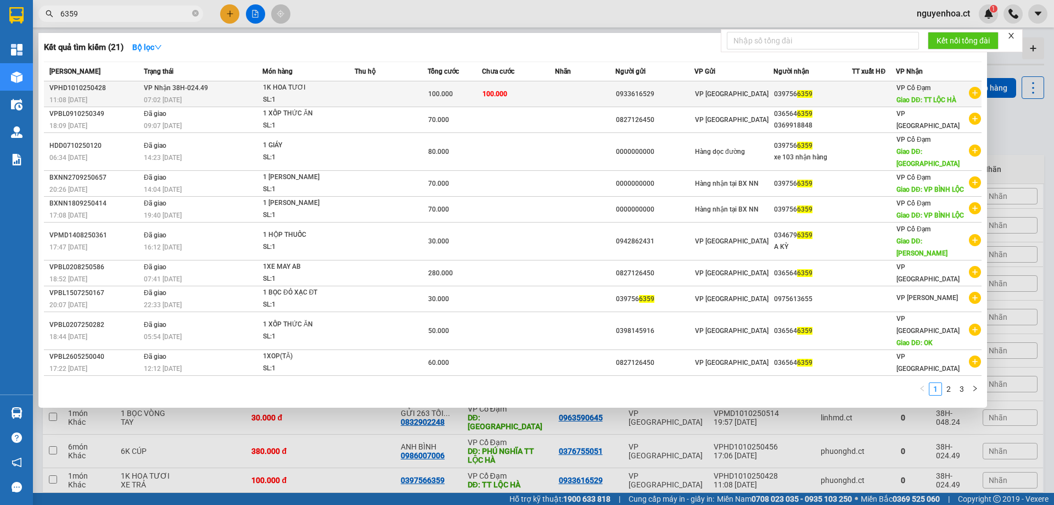
click at [168, 90] on span "VP Nhận 38H-024.49" at bounding box center [176, 88] width 64 height 8
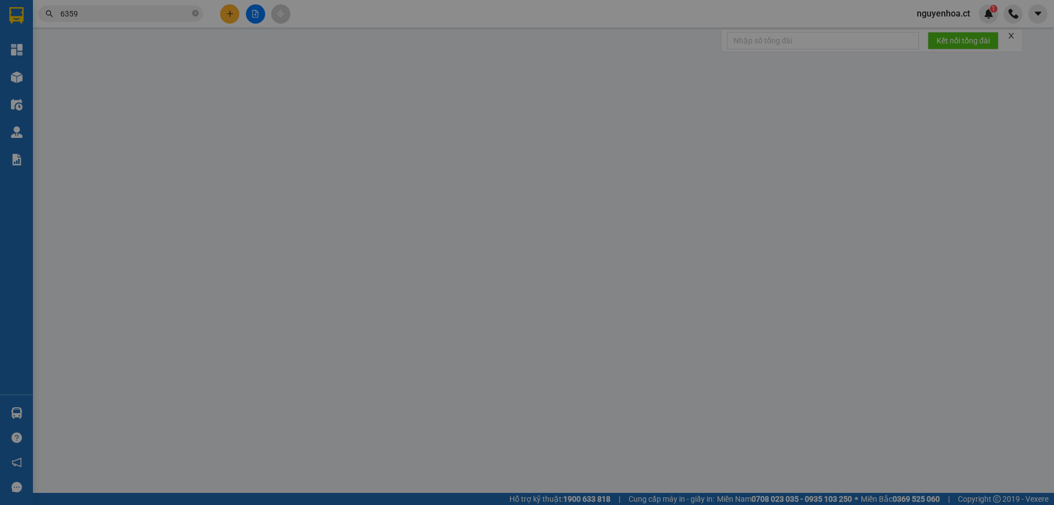
type input "0933616529"
type input "0397566359"
type input "TT LỘC HÀ"
type input "0"
type input "100.000"
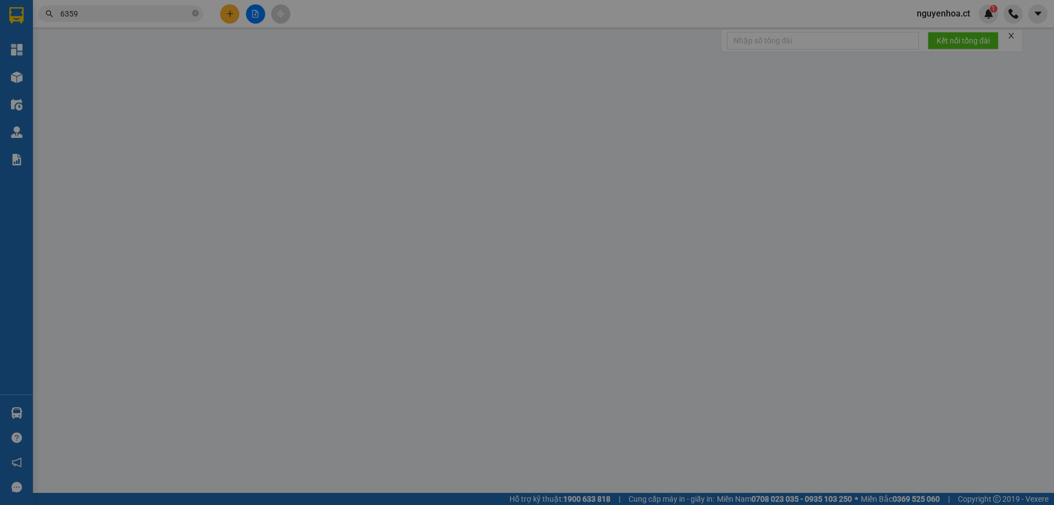
type input "100.000"
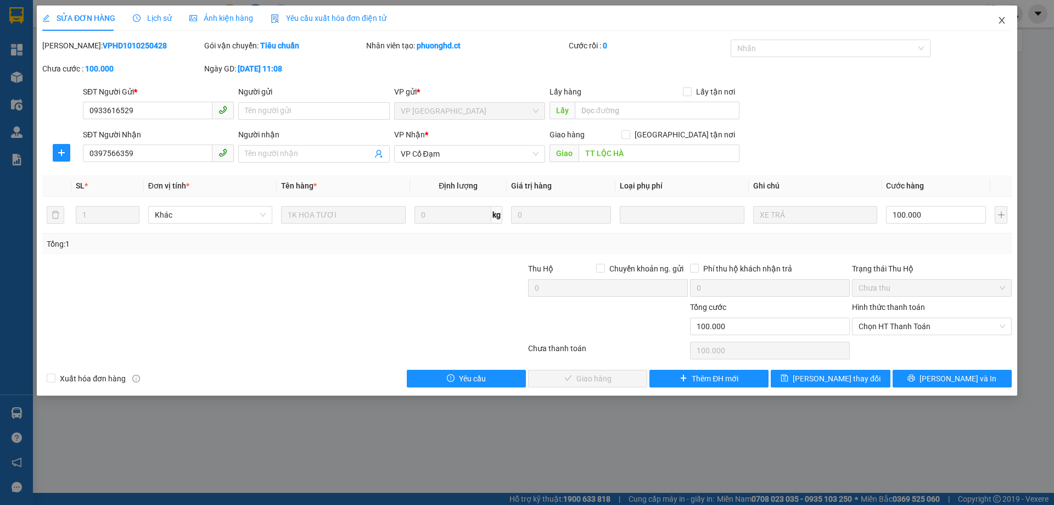
click at [1007, 19] on span "Close" at bounding box center [1002, 20] width 31 height 31
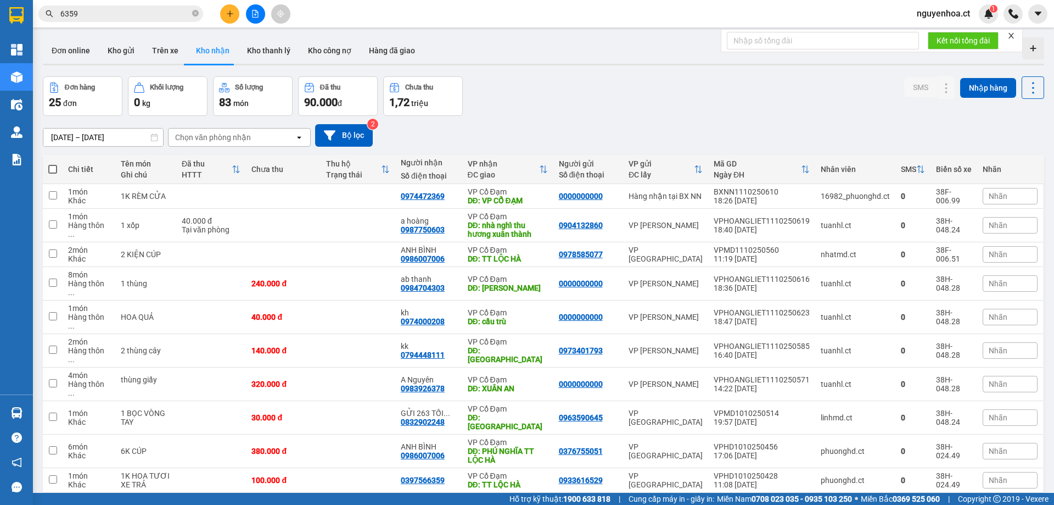
click at [158, 11] on input "6359" at bounding box center [125, 14] width 130 height 12
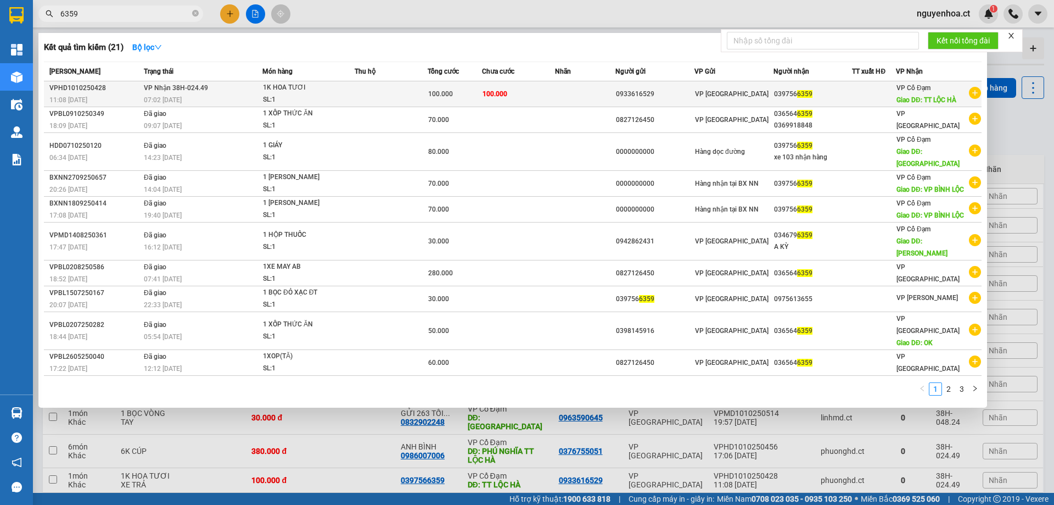
click at [155, 89] on span "VP Nhận 38H-024.49" at bounding box center [176, 88] width 64 height 8
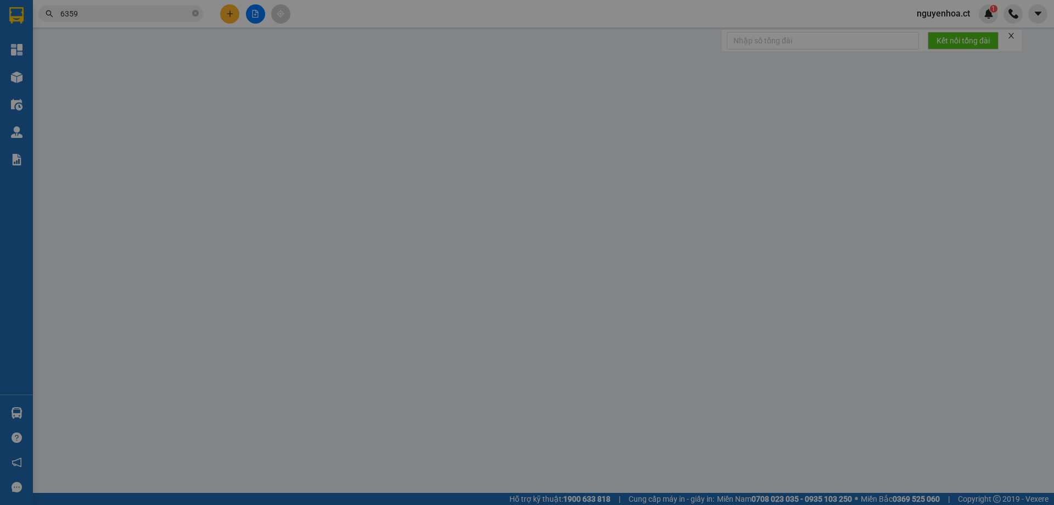
type input "0933616529"
type input "0397566359"
type input "TT LỘC HÀ"
type input "0"
type input "100.000"
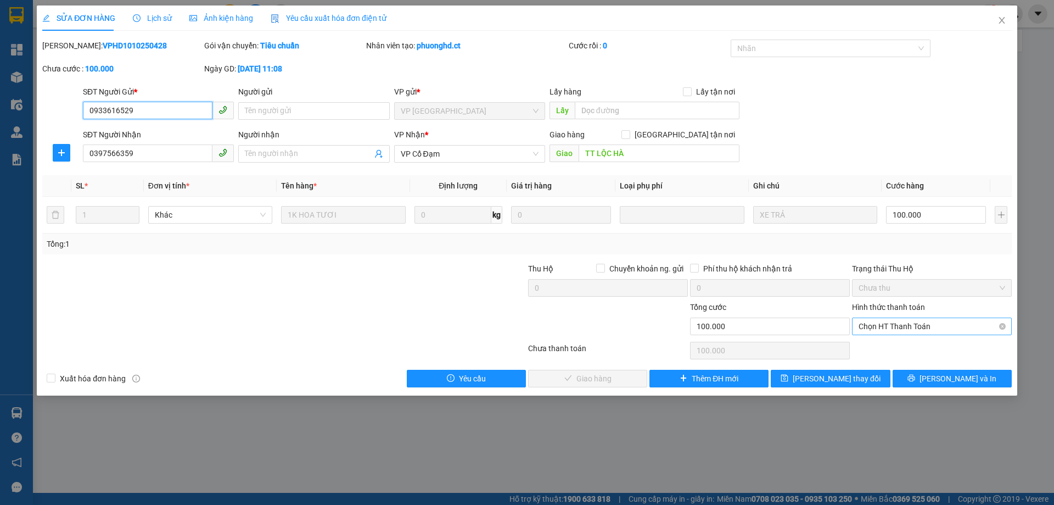
click at [912, 323] on span "Chọn HT Thanh Toán" at bounding box center [932, 326] width 147 height 16
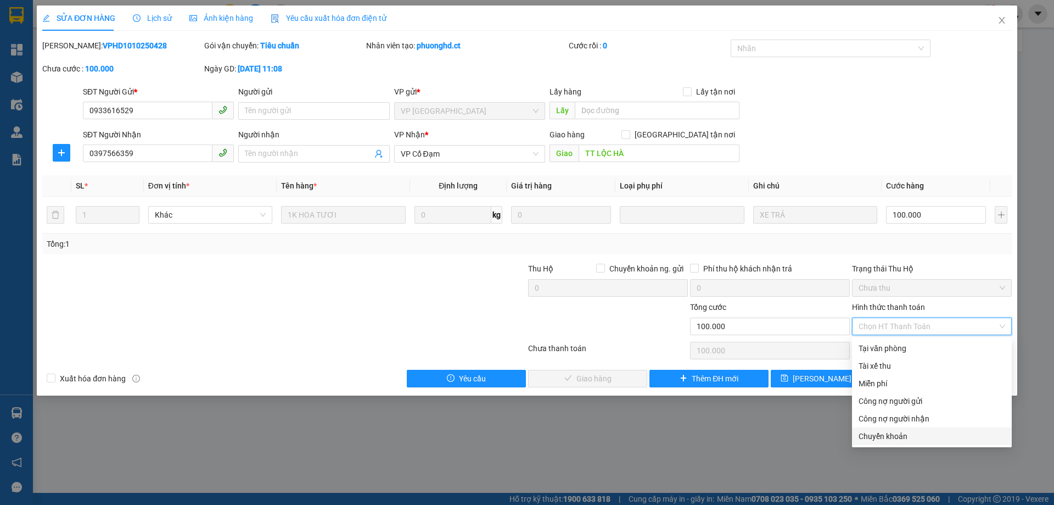
click at [888, 430] on div "Chuyển khoản" at bounding box center [932, 436] width 147 height 12
type input "0"
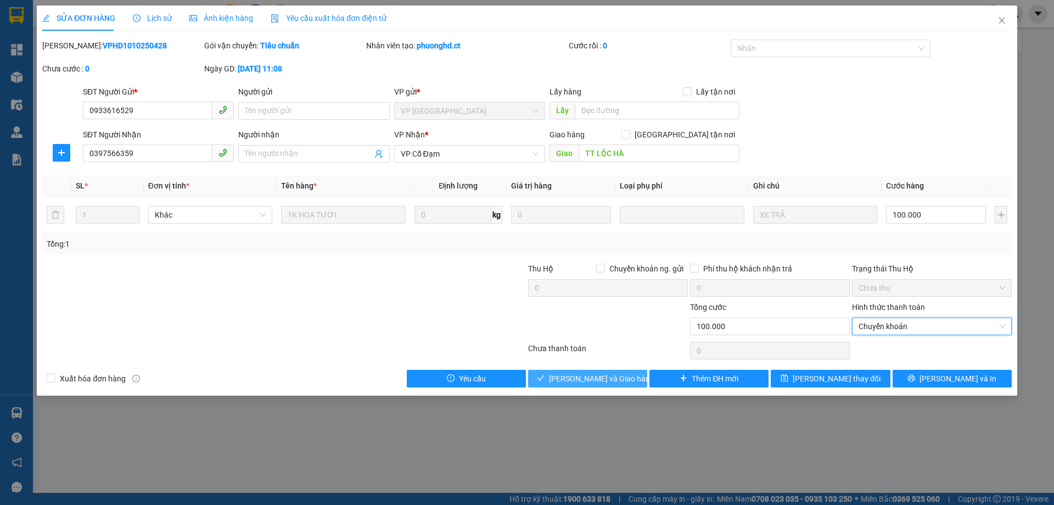
click at [613, 374] on span "Lưu và Giao hàng" at bounding box center [601, 378] width 105 height 12
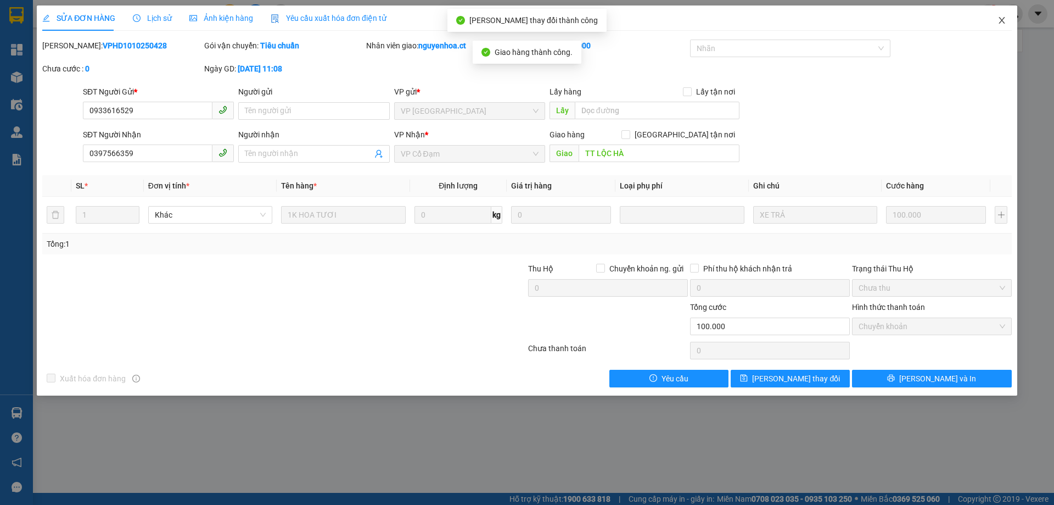
drag, startPoint x: 1003, startPoint y: 19, endPoint x: 223, endPoint y: 0, distance: 780.0
click at [1002, 19] on icon "close" at bounding box center [1002, 20] width 9 height 9
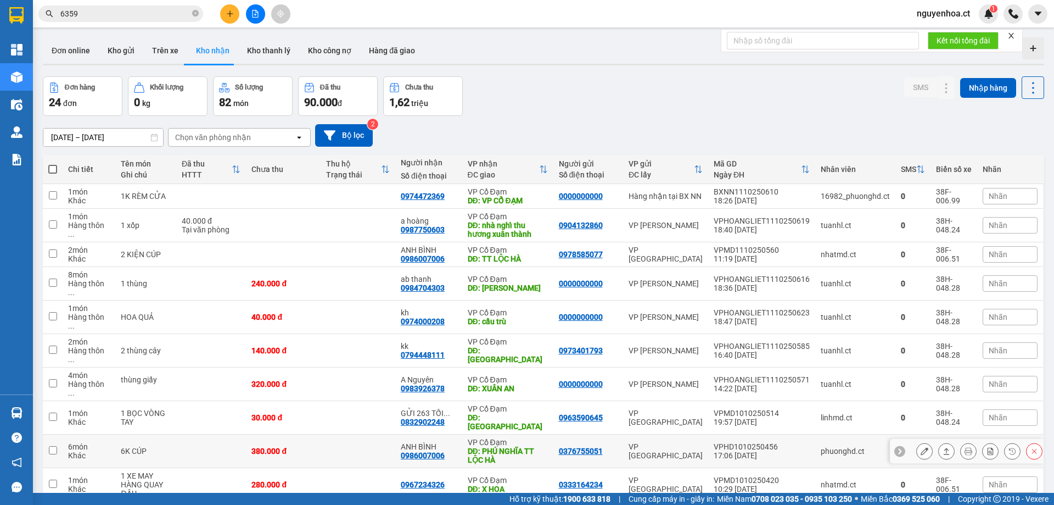
scroll to position [51, 0]
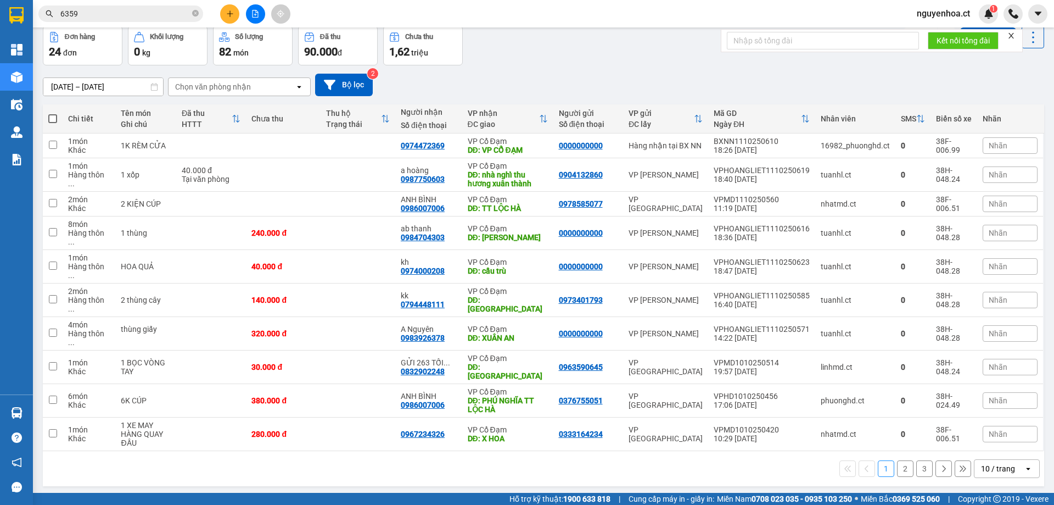
click at [898, 460] on button "2" at bounding box center [905, 468] width 16 height 16
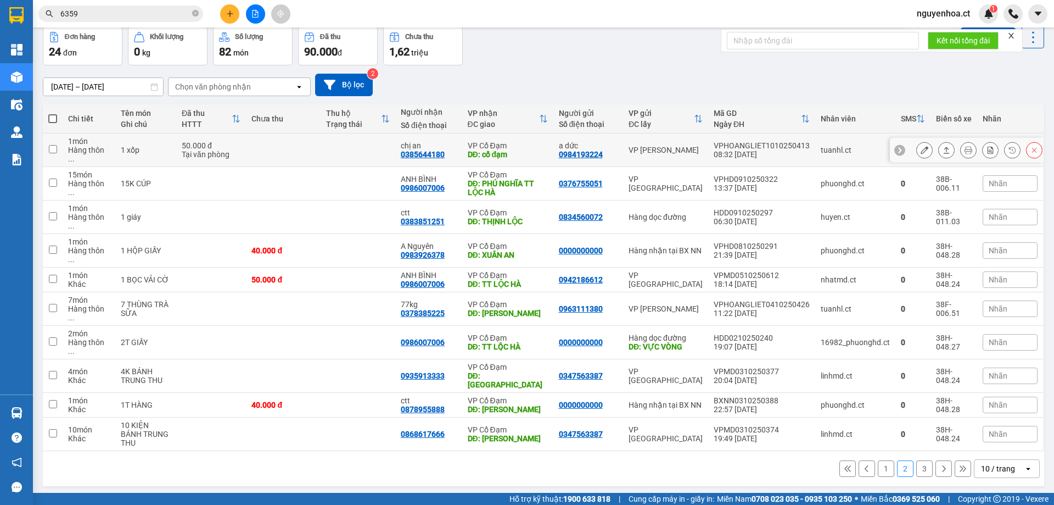
click at [921, 146] on icon at bounding box center [925, 150] width 8 height 8
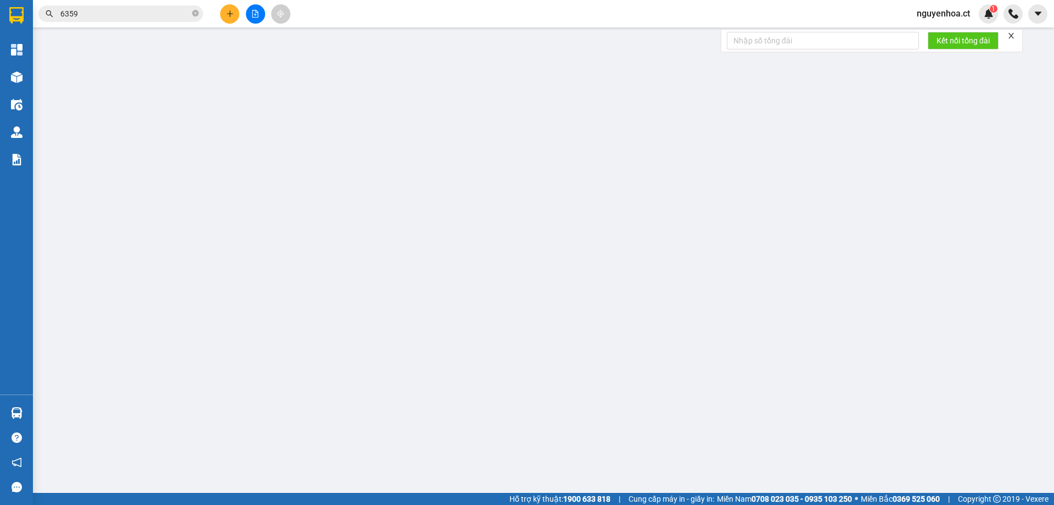
type input "0984193224"
type input "a dức"
type input "0385644180"
type input "chị an"
type input "cổ đạm"
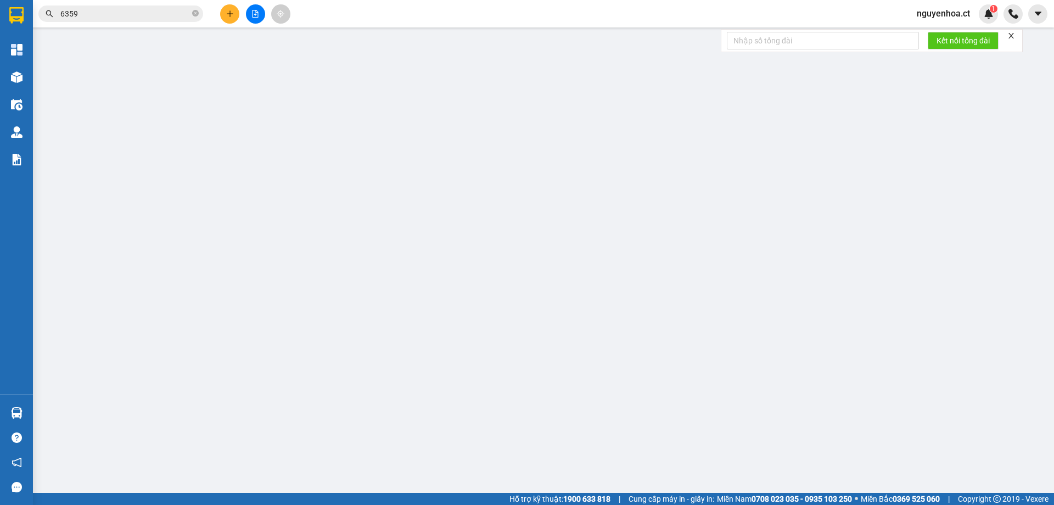
type input "0"
type input "50.000"
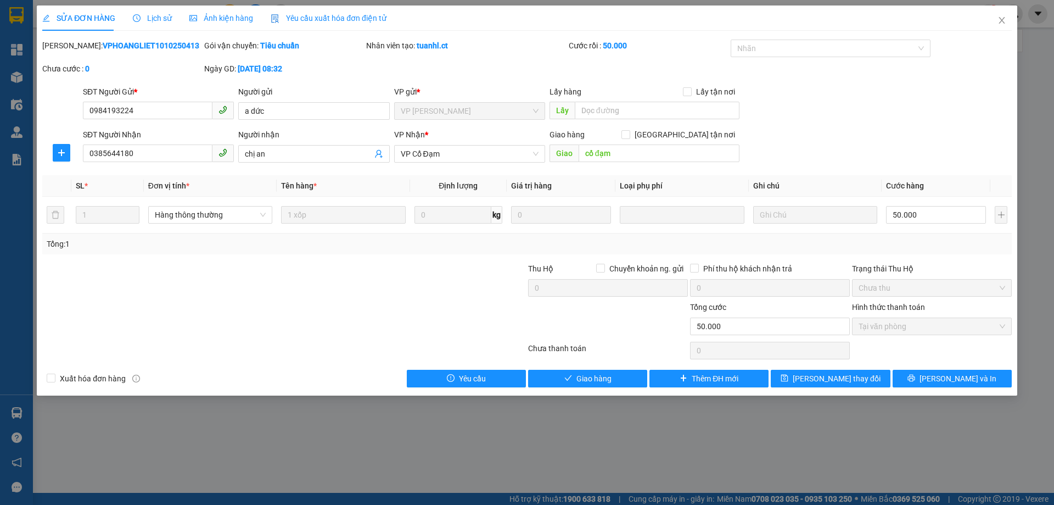
click at [159, 14] on span "Lịch sử" at bounding box center [152, 18] width 39 height 9
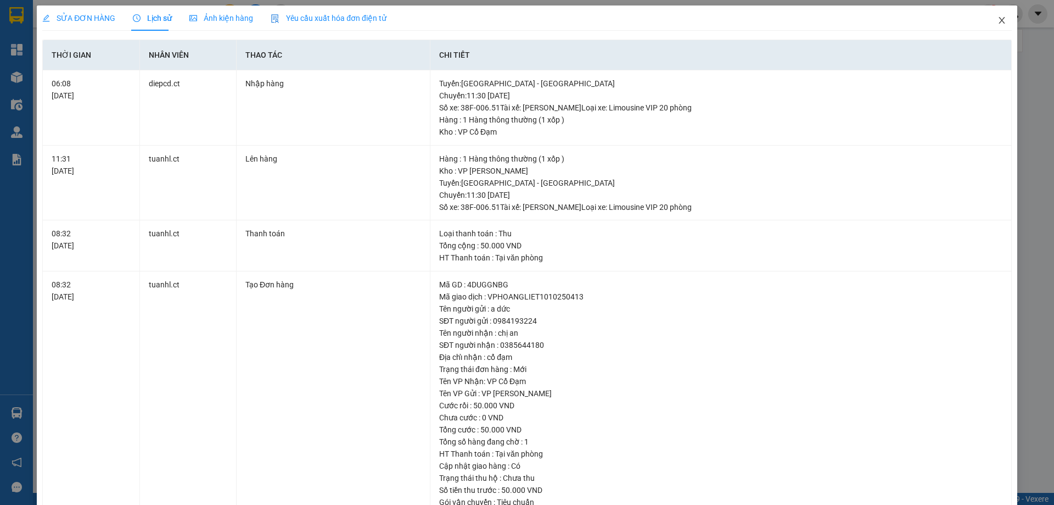
click at [998, 21] on icon "close" at bounding box center [1002, 20] width 9 height 9
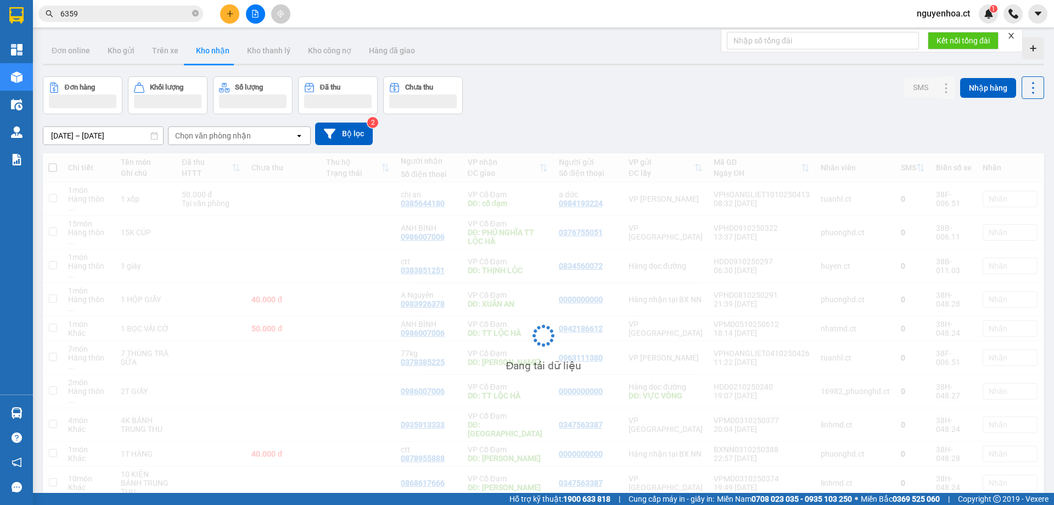
scroll to position [51, 0]
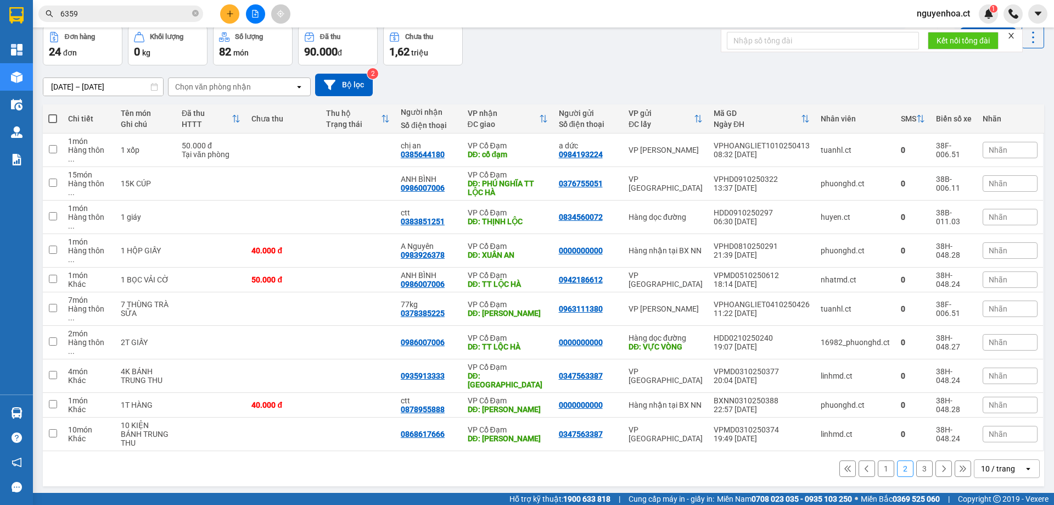
click at [917, 460] on button "3" at bounding box center [925, 468] width 16 height 16
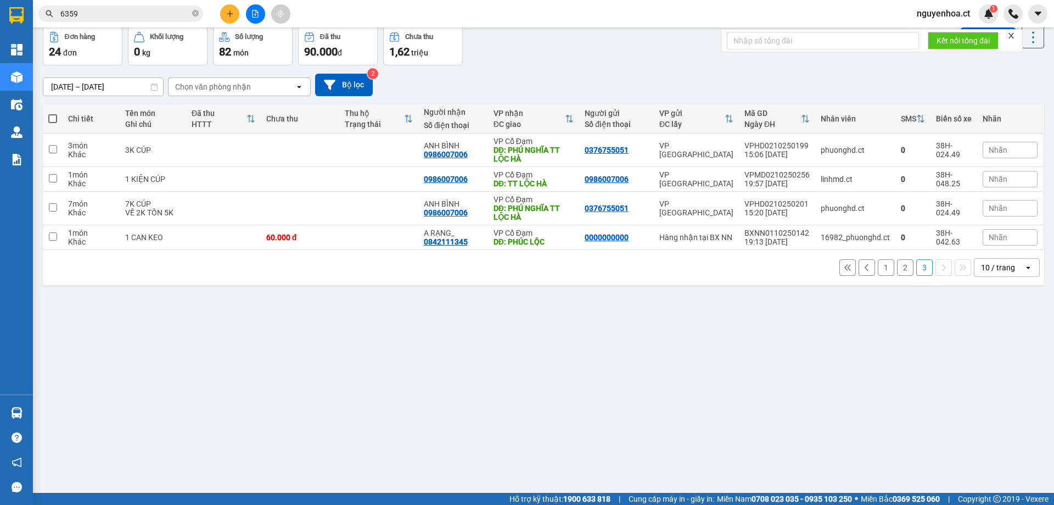
click at [897, 272] on button "2" at bounding box center [905, 267] width 16 height 16
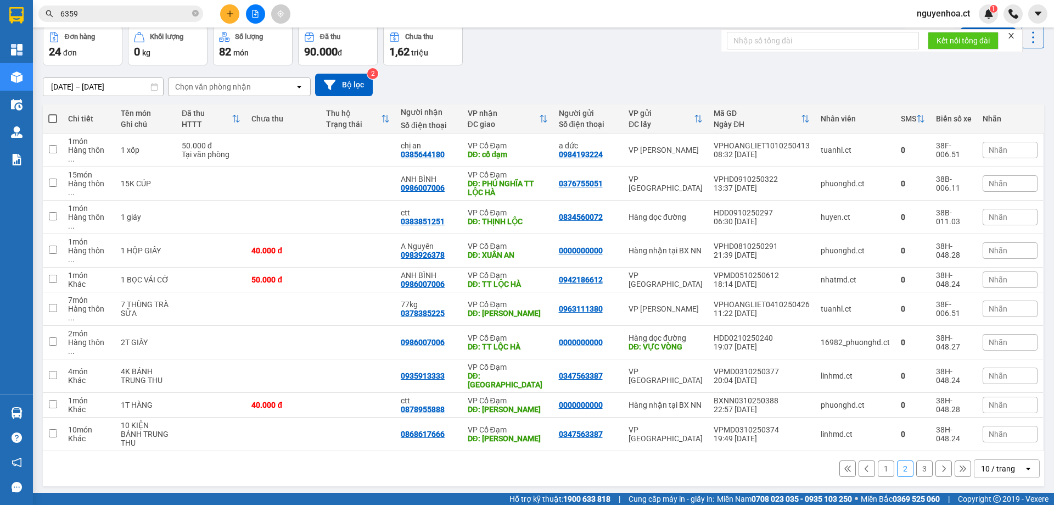
click at [918, 460] on button "3" at bounding box center [925, 468] width 16 height 16
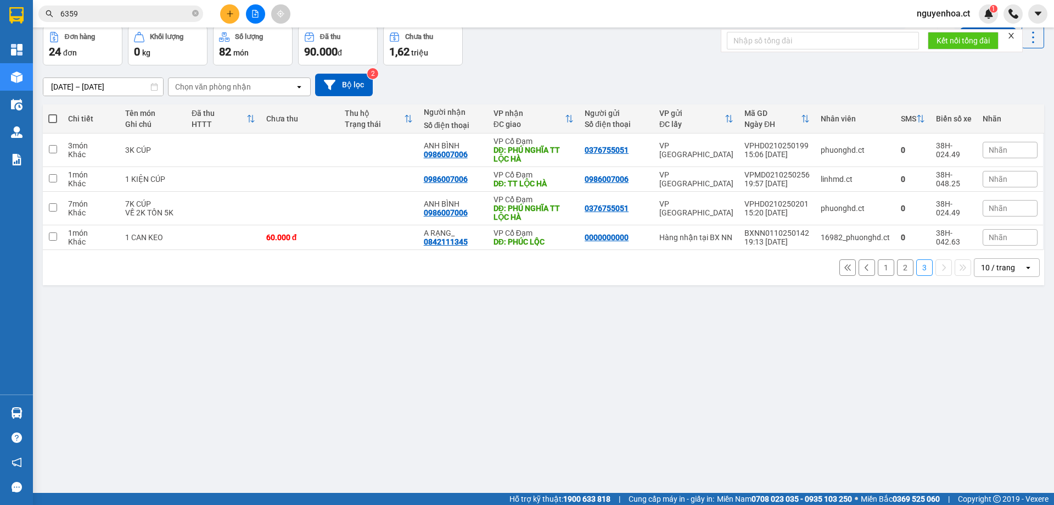
click at [901, 272] on button "2" at bounding box center [905, 267] width 16 height 16
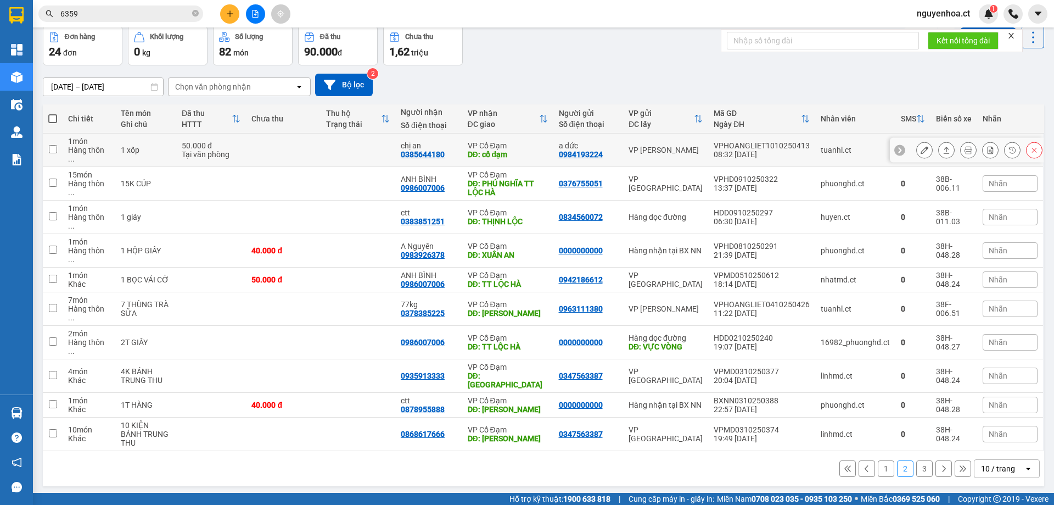
click at [921, 146] on icon at bounding box center [925, 150] width 8 height 8
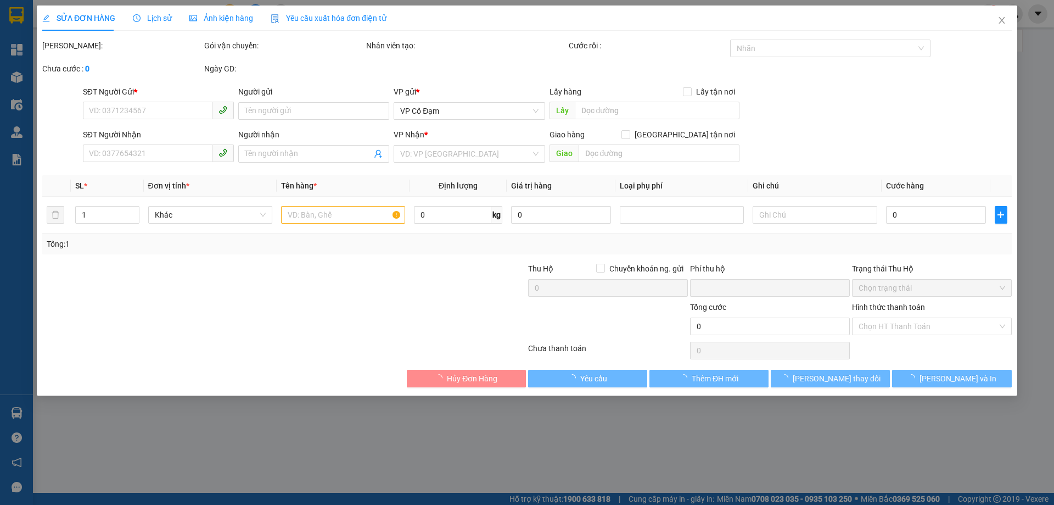
type input "0984193224"
type input "a dức"
type input "0385644180"
type input "chị an"
type input "cổ đạm"
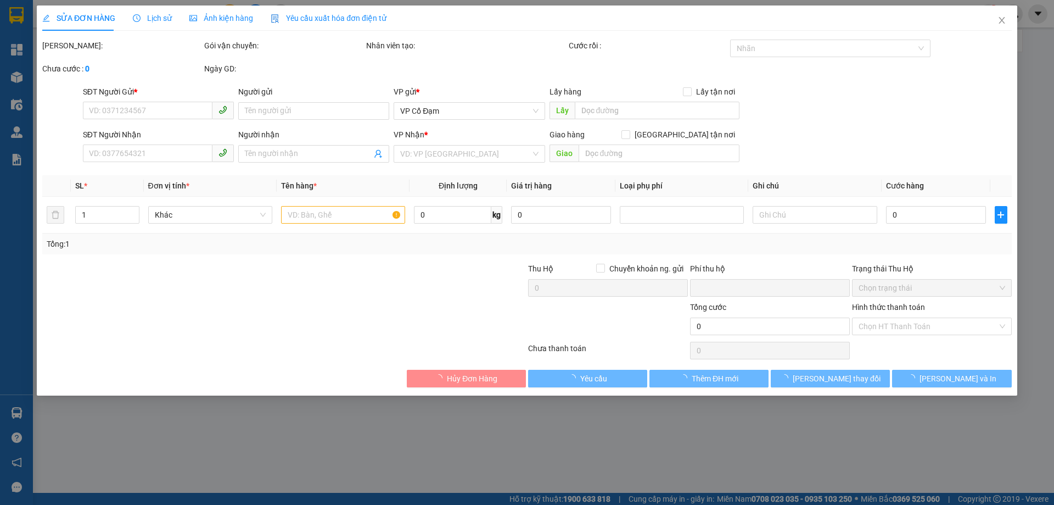
type input "0"
type input "50.000"
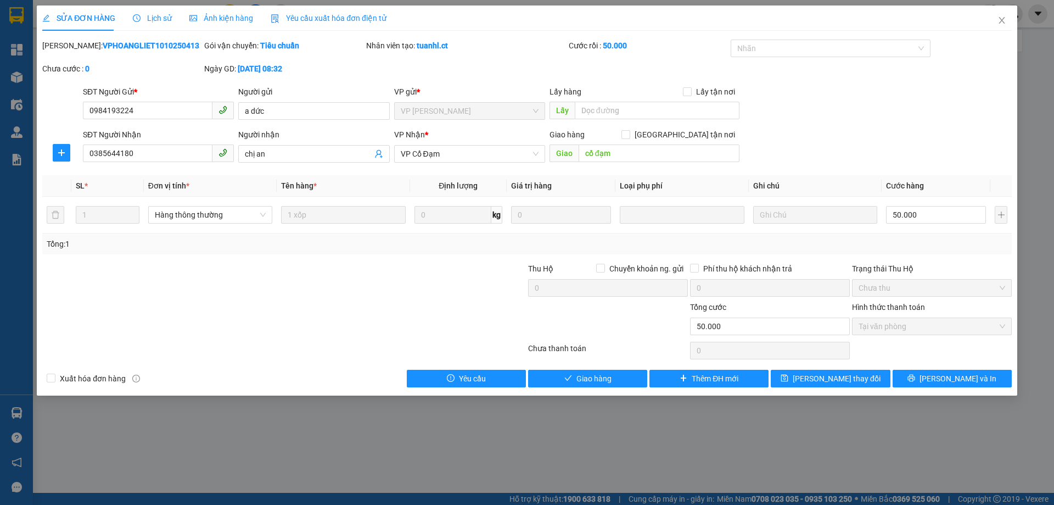
click at [166, 14] on span "Lịch sử" at bounding box center [152, 18] width 39 height 9
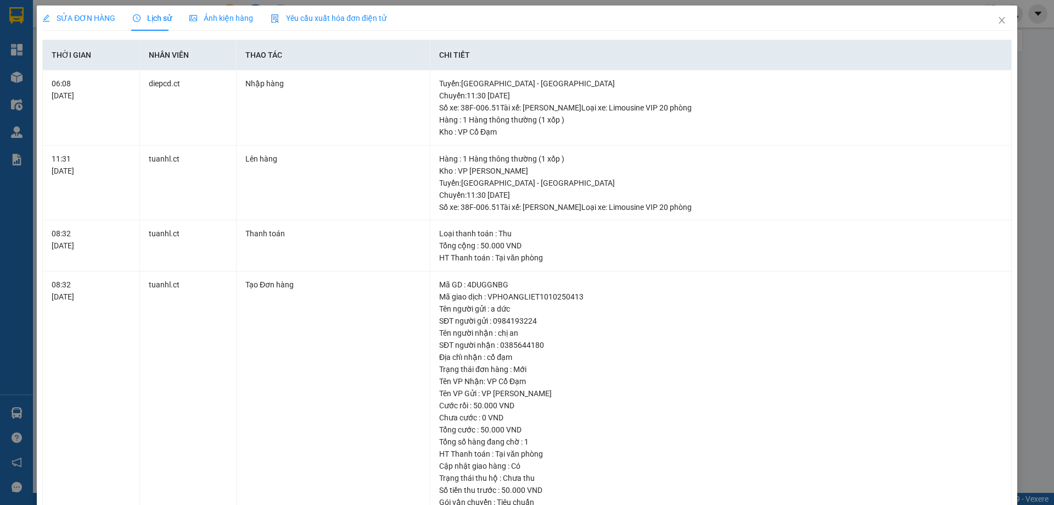
click at [82, 14] on span "SỬA ĐƠN HÀNG" at bounding box center [78, 18] width 73 height 9
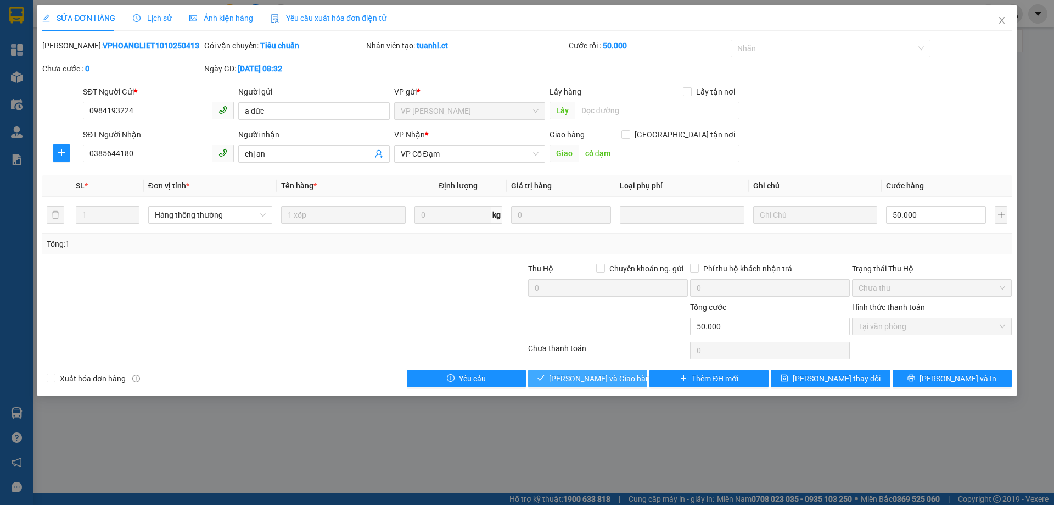
click at [591, 377] on span "Lưu và Giao hàng" at bounding box center [601, 378] width 105 height 12
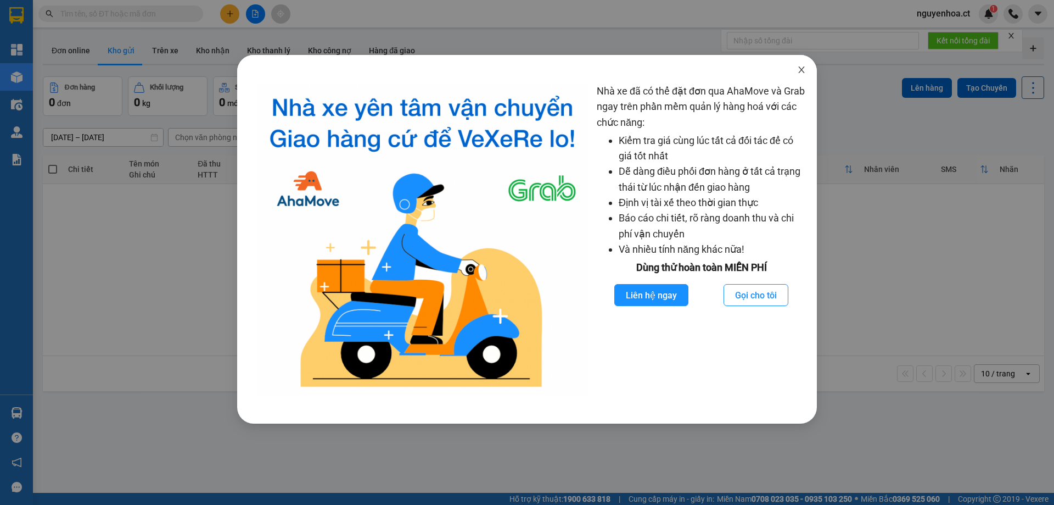
click at [799, 65] on span "Close" at bounding box center [801, 70] width 31 height 31
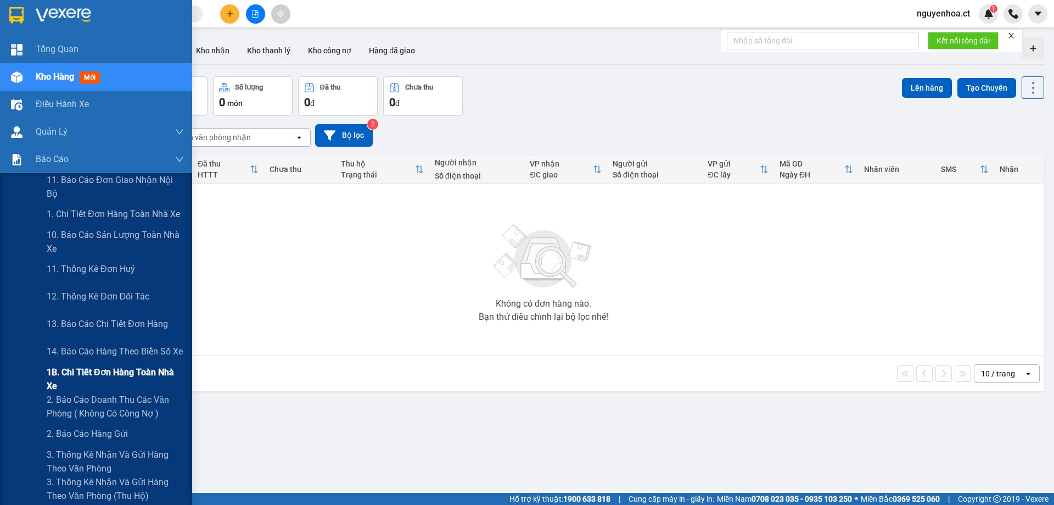
click at [63, 376] on span "1B. Chi tiết đơn hàng toàn nhà xe" at bounding box center [115, 378] width 137 height 27
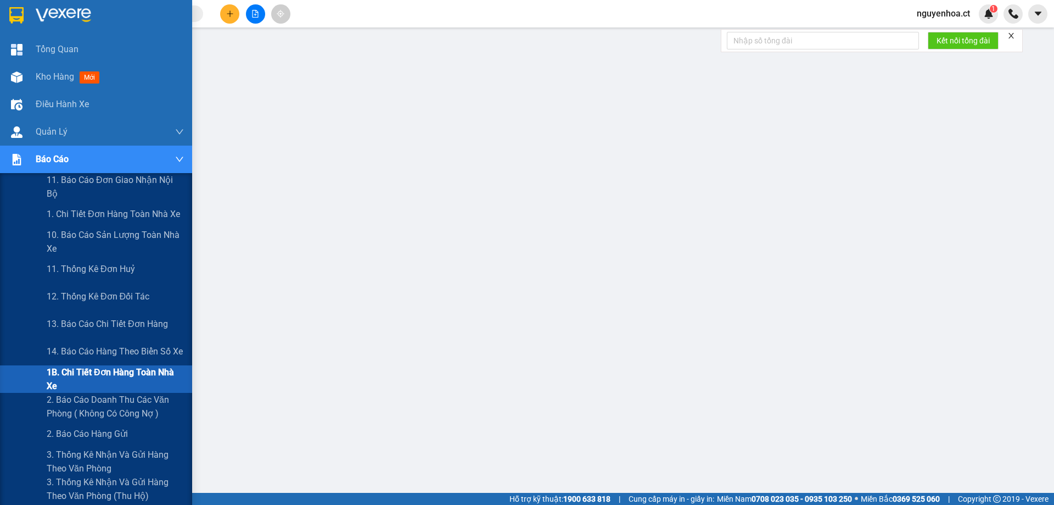
click at [80, 376] on span "1B. Chi tiết đơn hàng toàn nhà xe" at bounding box center [115, 378] width 137 height 27
